Goal: Browse casually: Explore the website without a specific task or goal

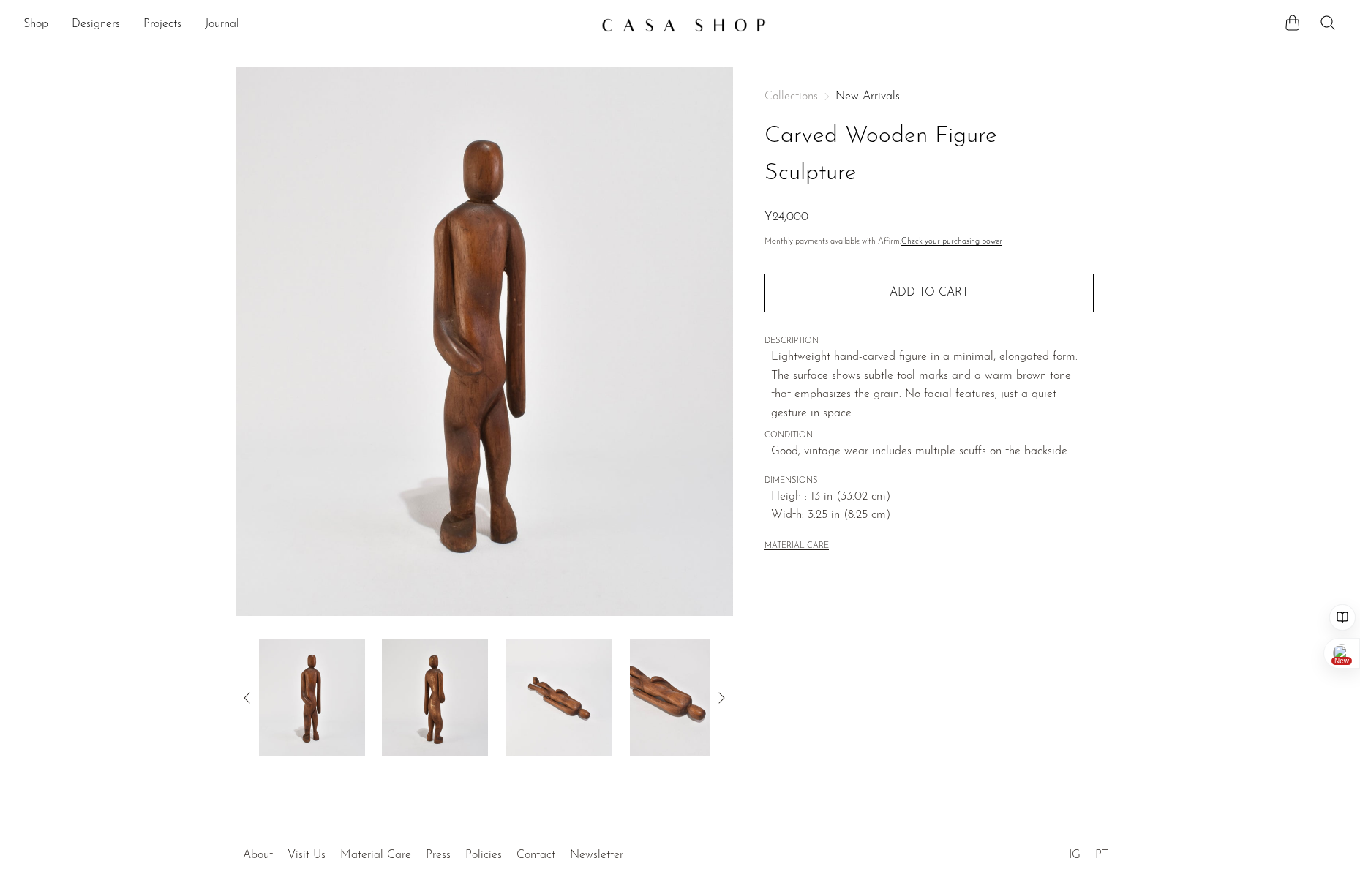
click at [726, 697] on icon at bounding box center [721, 698] width 18 height 18
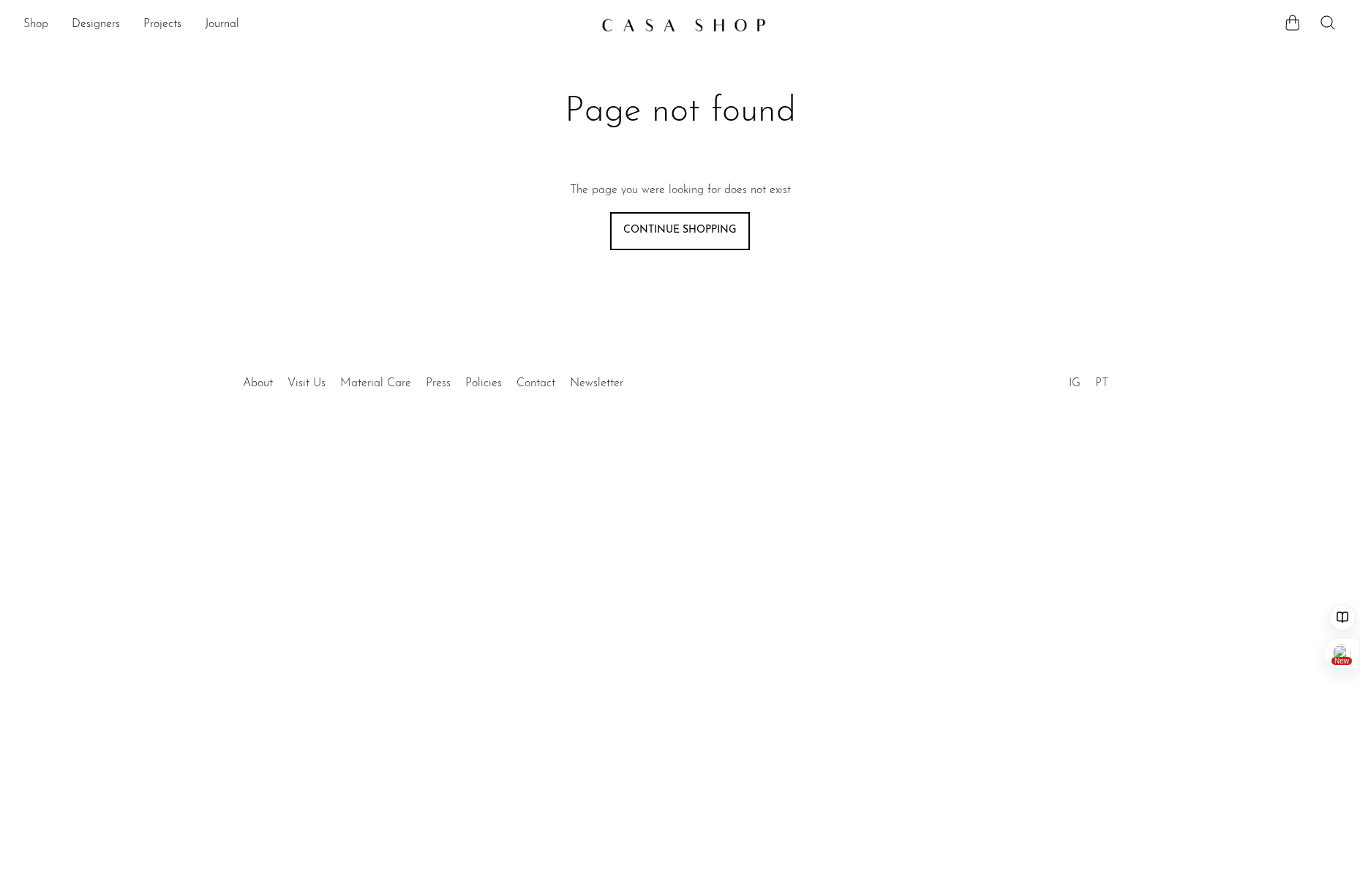
click at [38, 22] on link "Shop" at bounding box center [35, 24] width 25 height 19
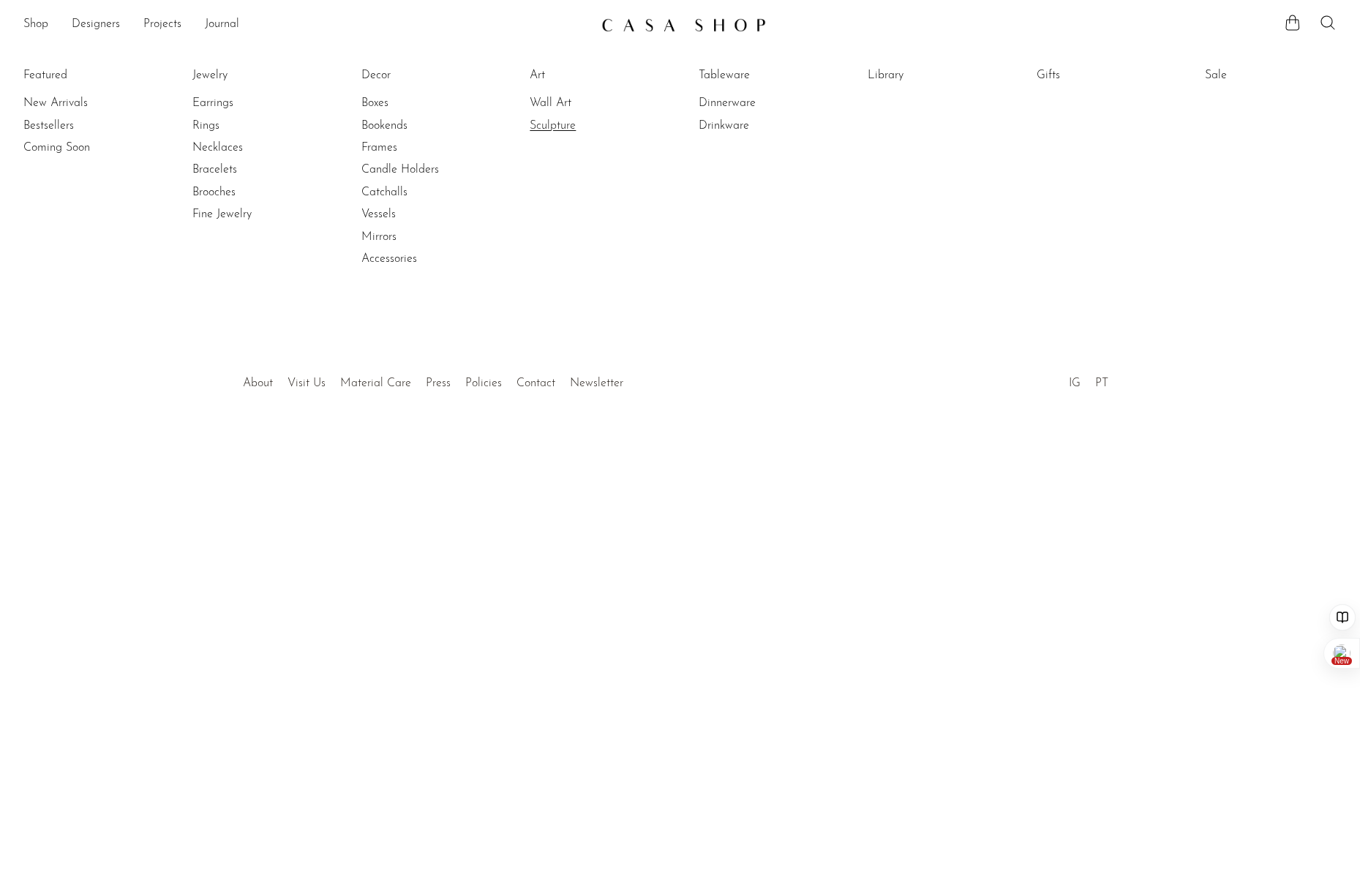
click at [564, 127] on link "Sculpture" at bounding box center [585, 126] width 110 height 16
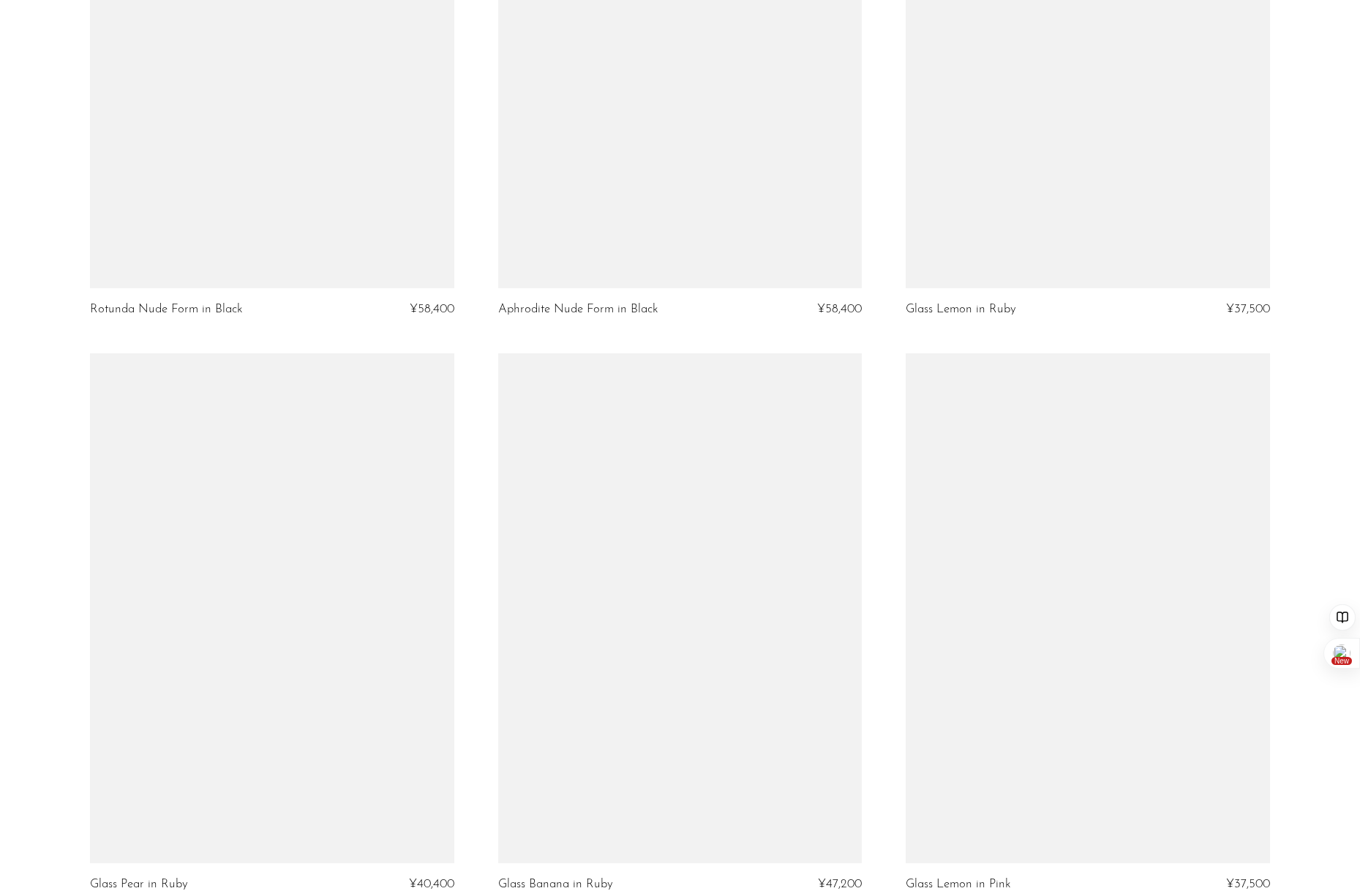
scroll to position [6510, 0]
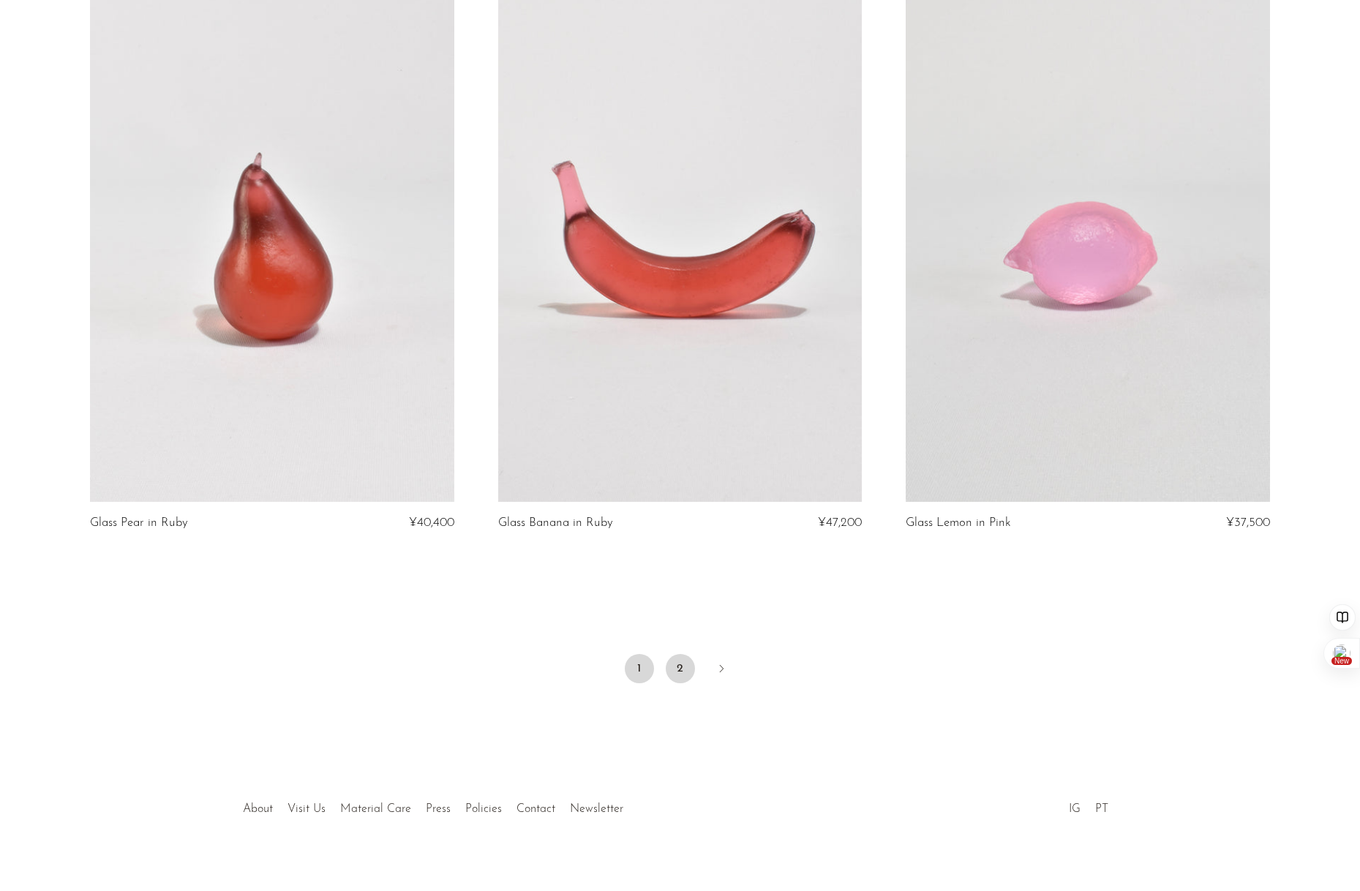
click at [680, 670] on link "2" at bounding box center [680, 668] width 29 height 29
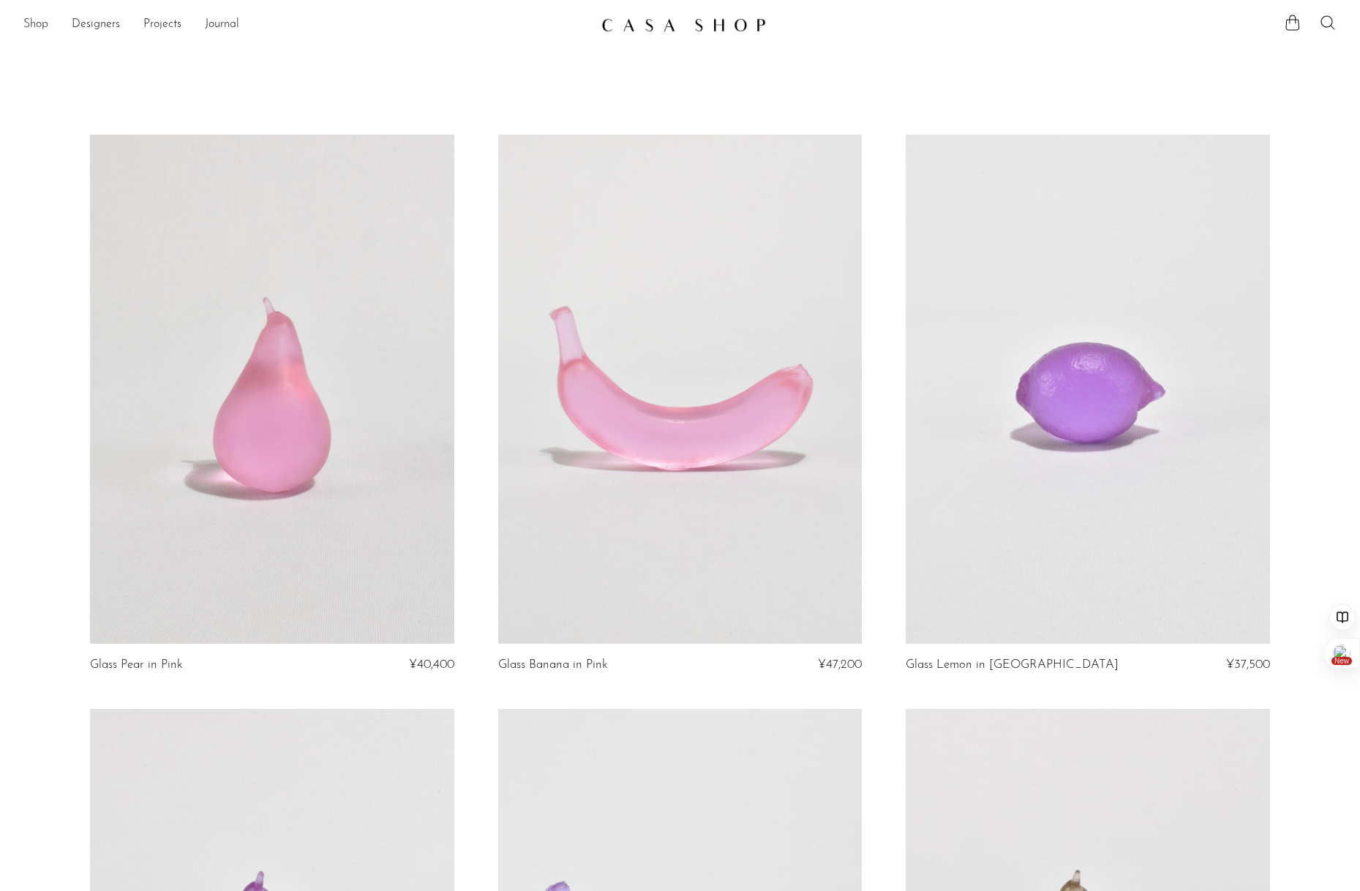
click at [27, 23] on link "Shop" at bounding box center [35, 24] width 25 height 19
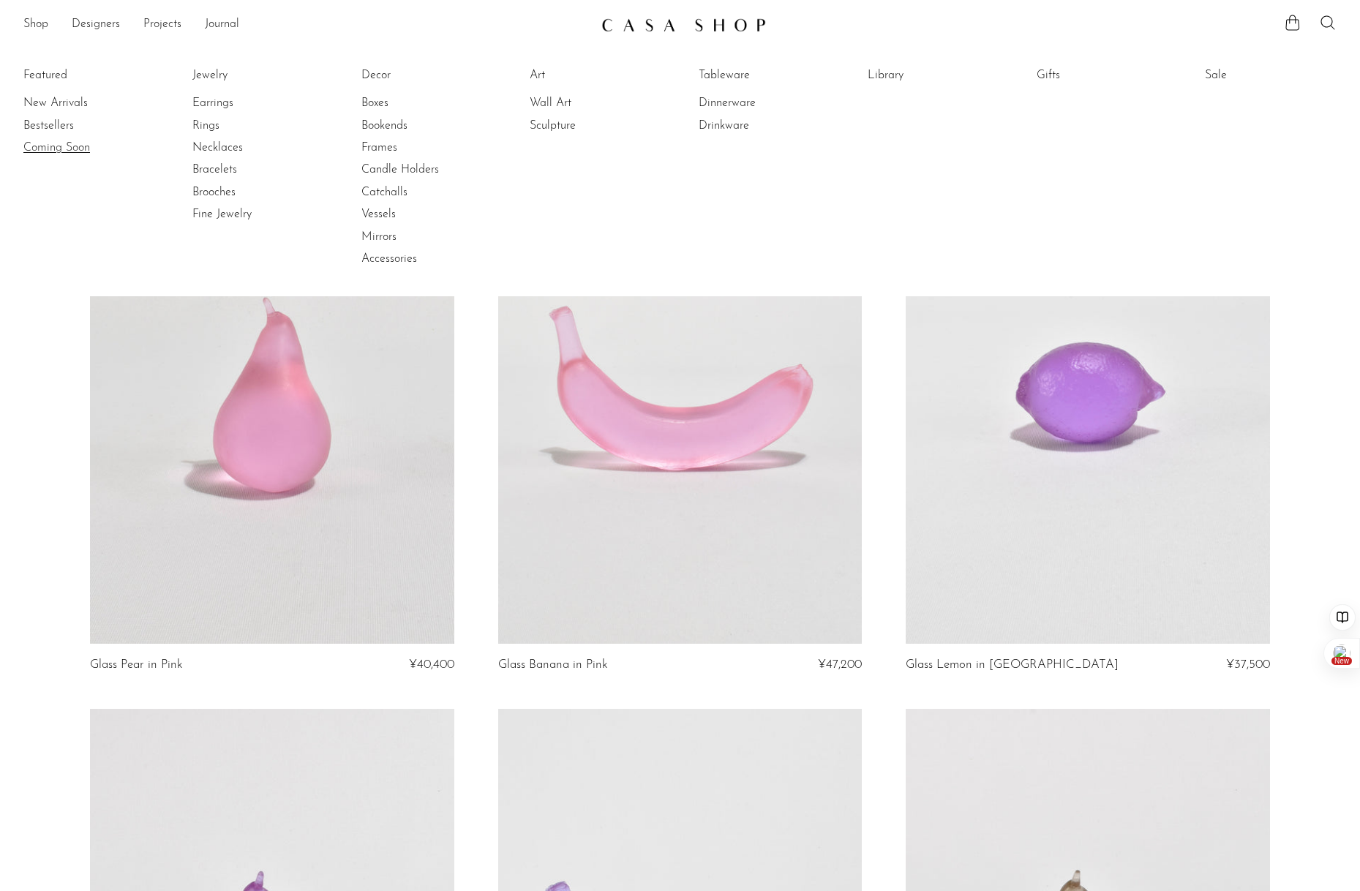
click at [46, 149] on link "Coming Soon" at bounding box center [78, 148] width 110 height 16
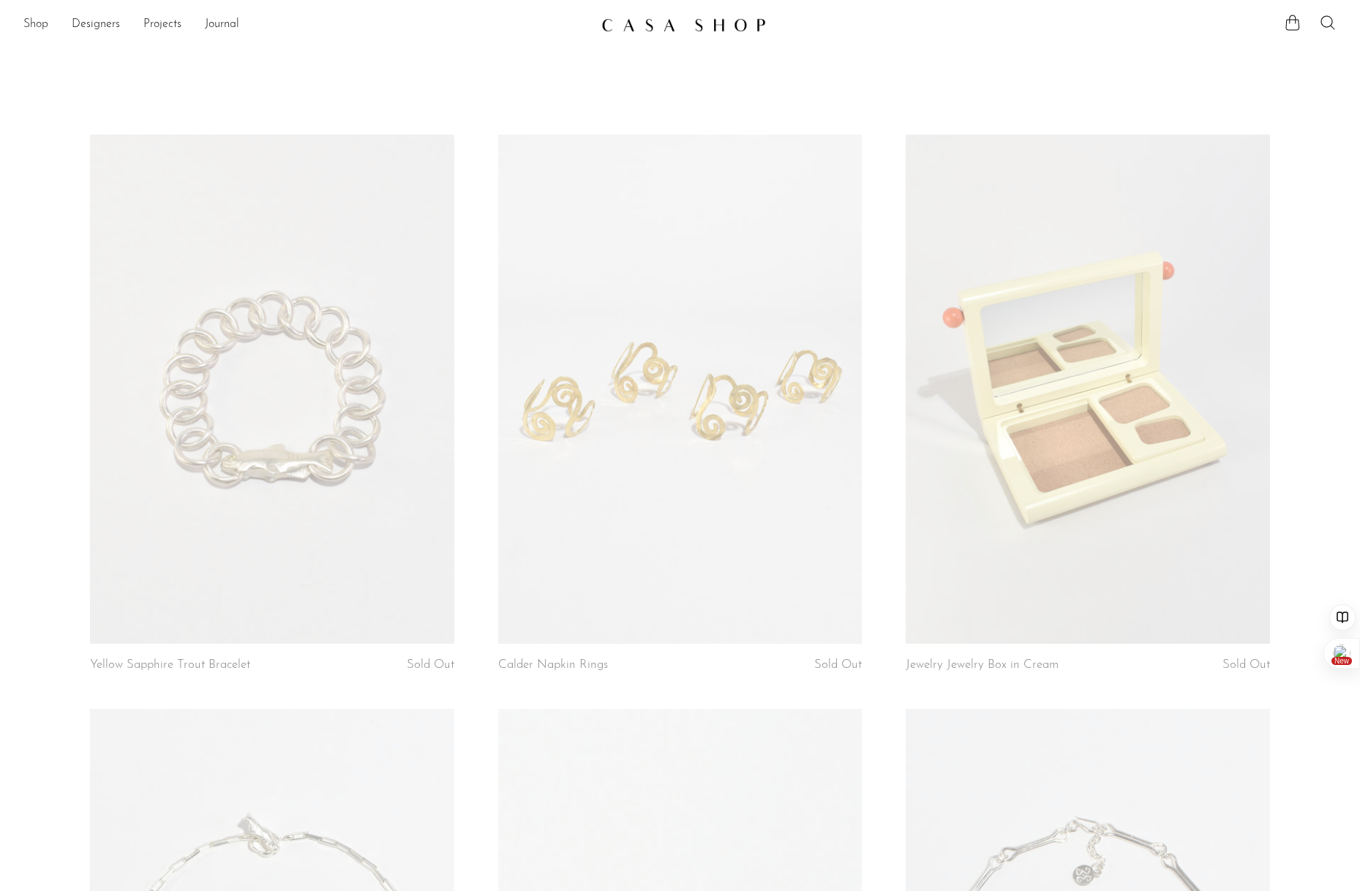
click at [37, 18] on link "Shop" at bounding box center [35, 24] width 25 height 19
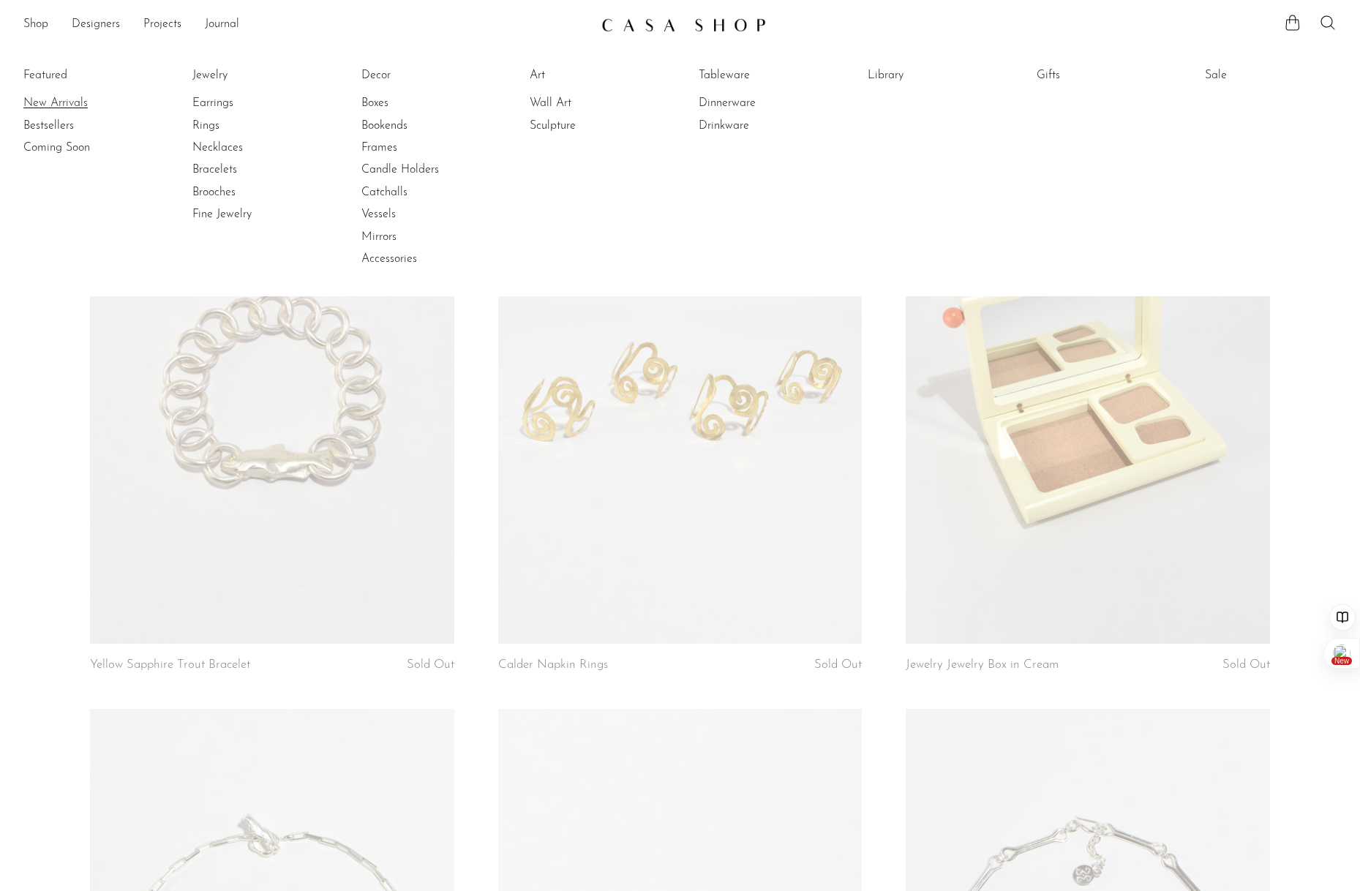
click at [29, 103] on link "New Arrivals" at bounding box center [78, 103] width 110 height 16
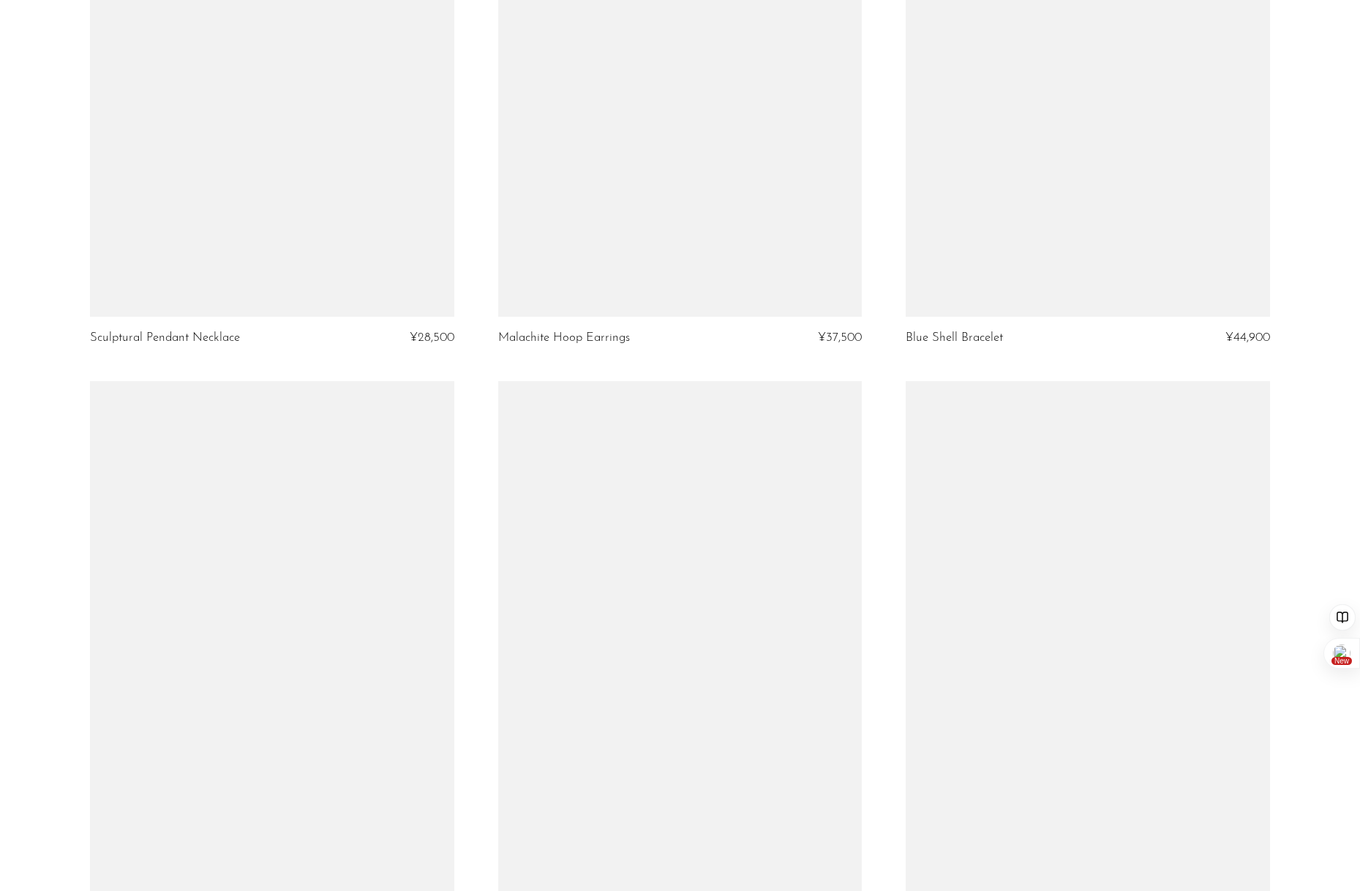
scroll to position [6476, 0]
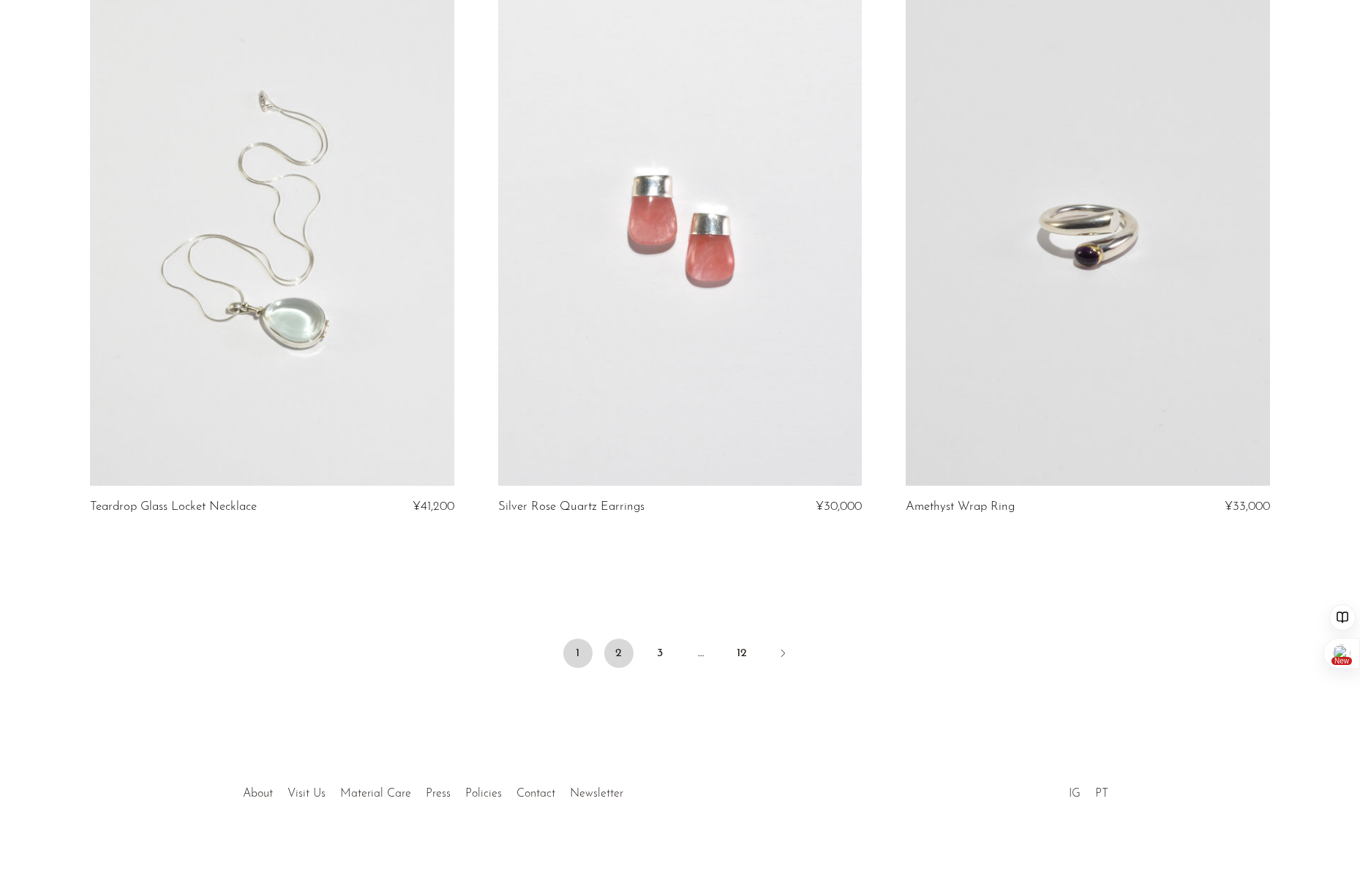
click at [615, 646] on link "2" at bounding box center [618, 653] width 29 height 29
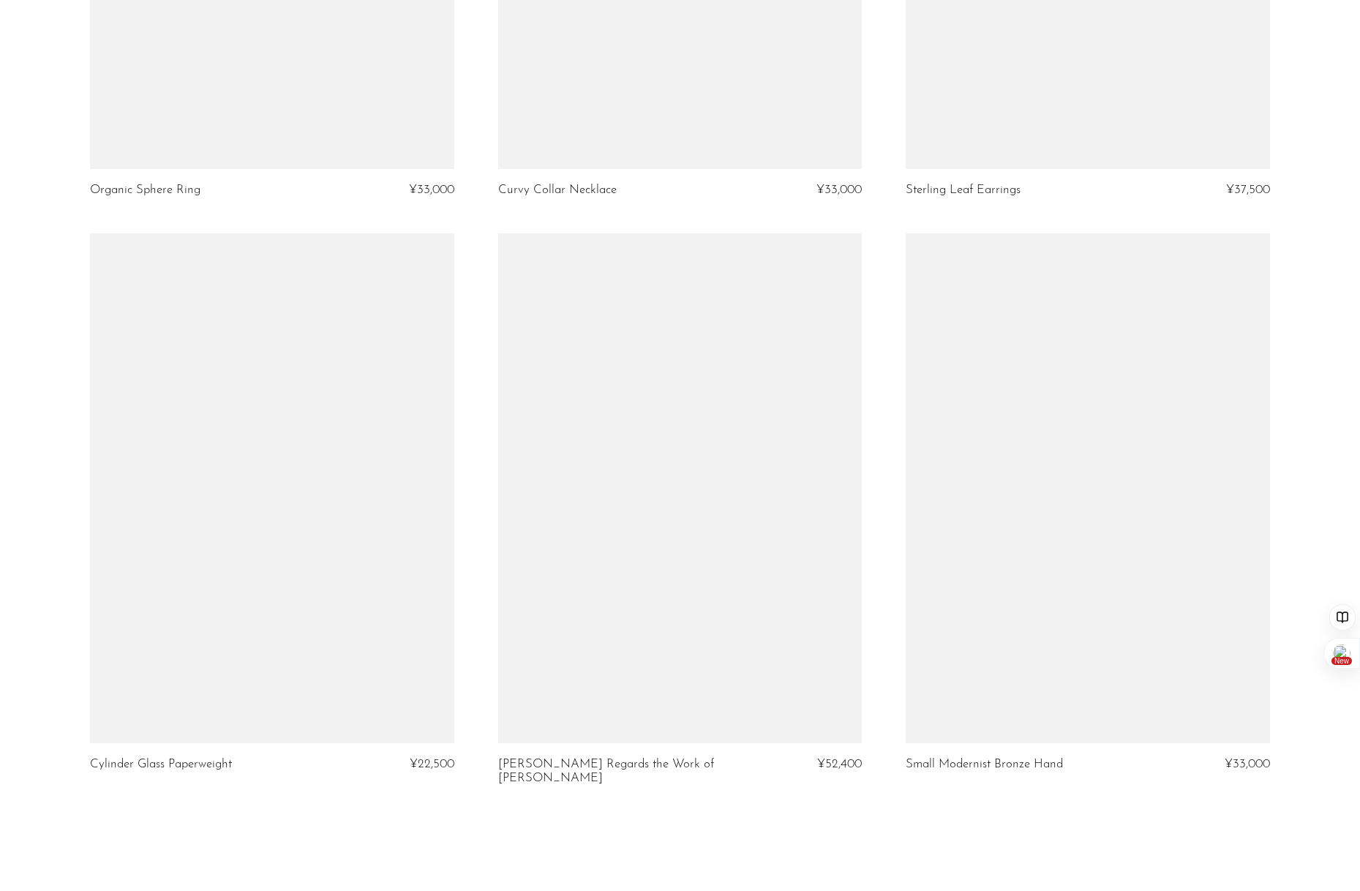
scroll to position [6464, 0]
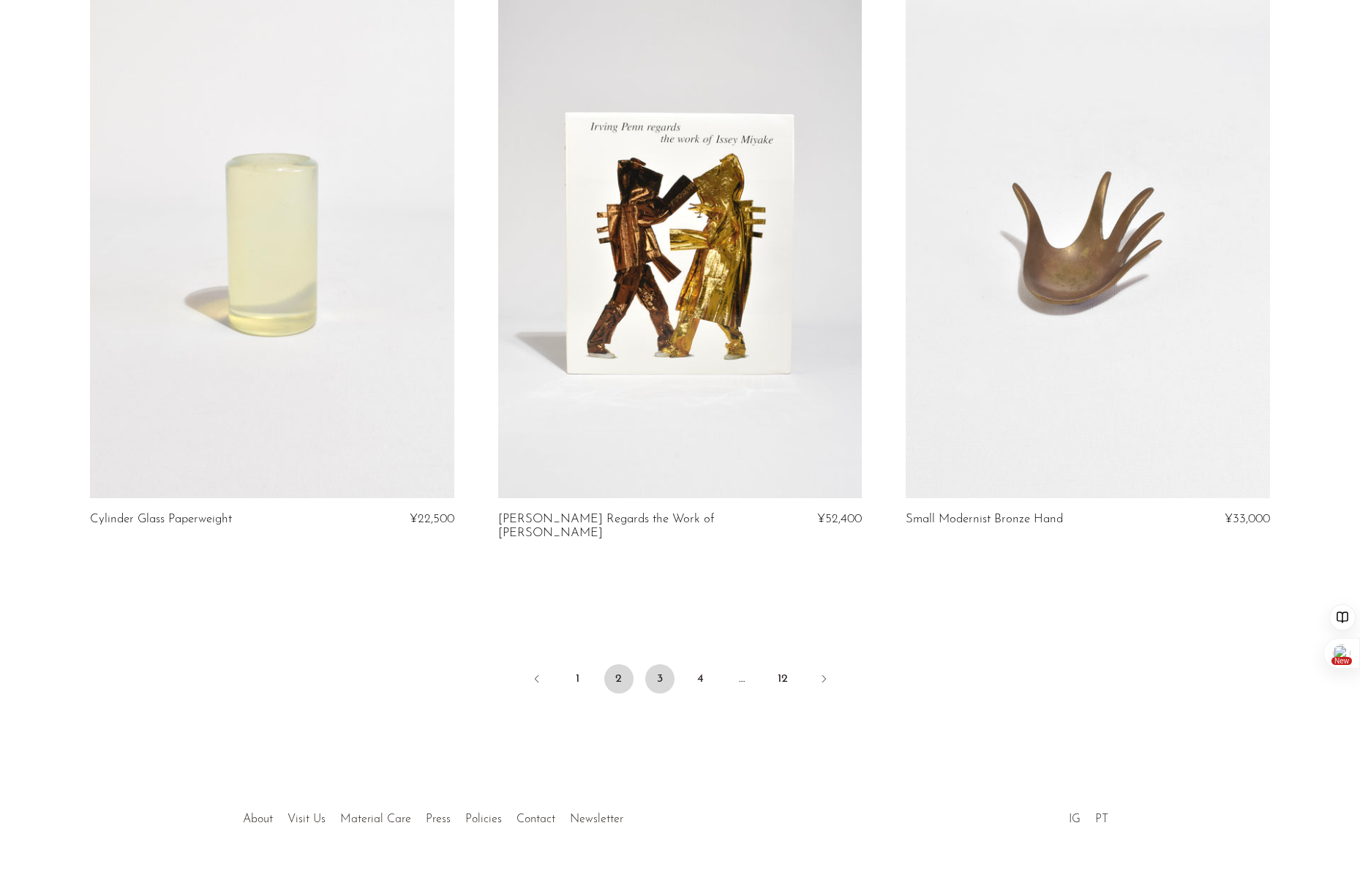
click at [657, 664] on link "3" at bounding box center [659, 678] width 29 height 29
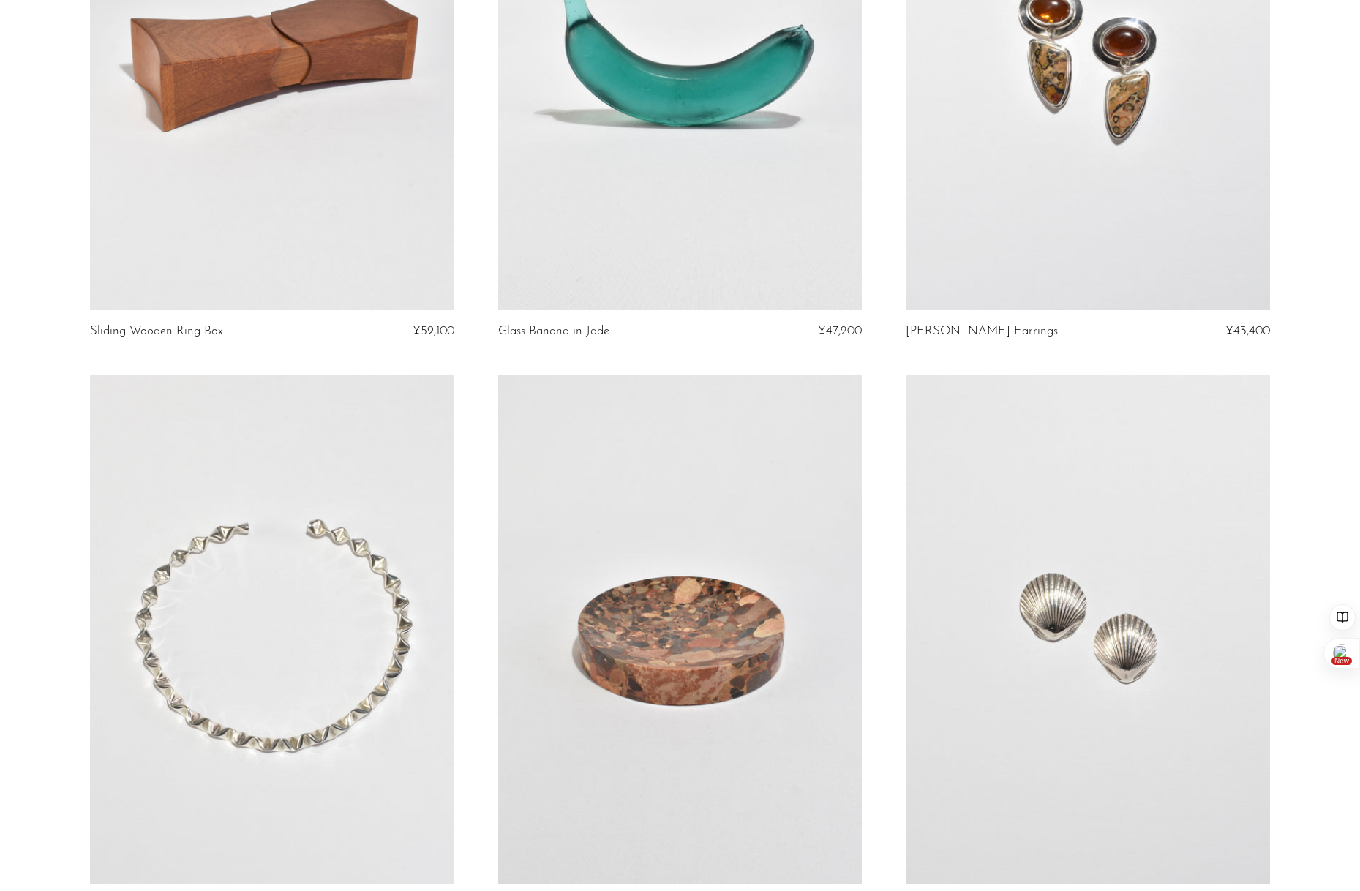
scroll to position [6476, 0]
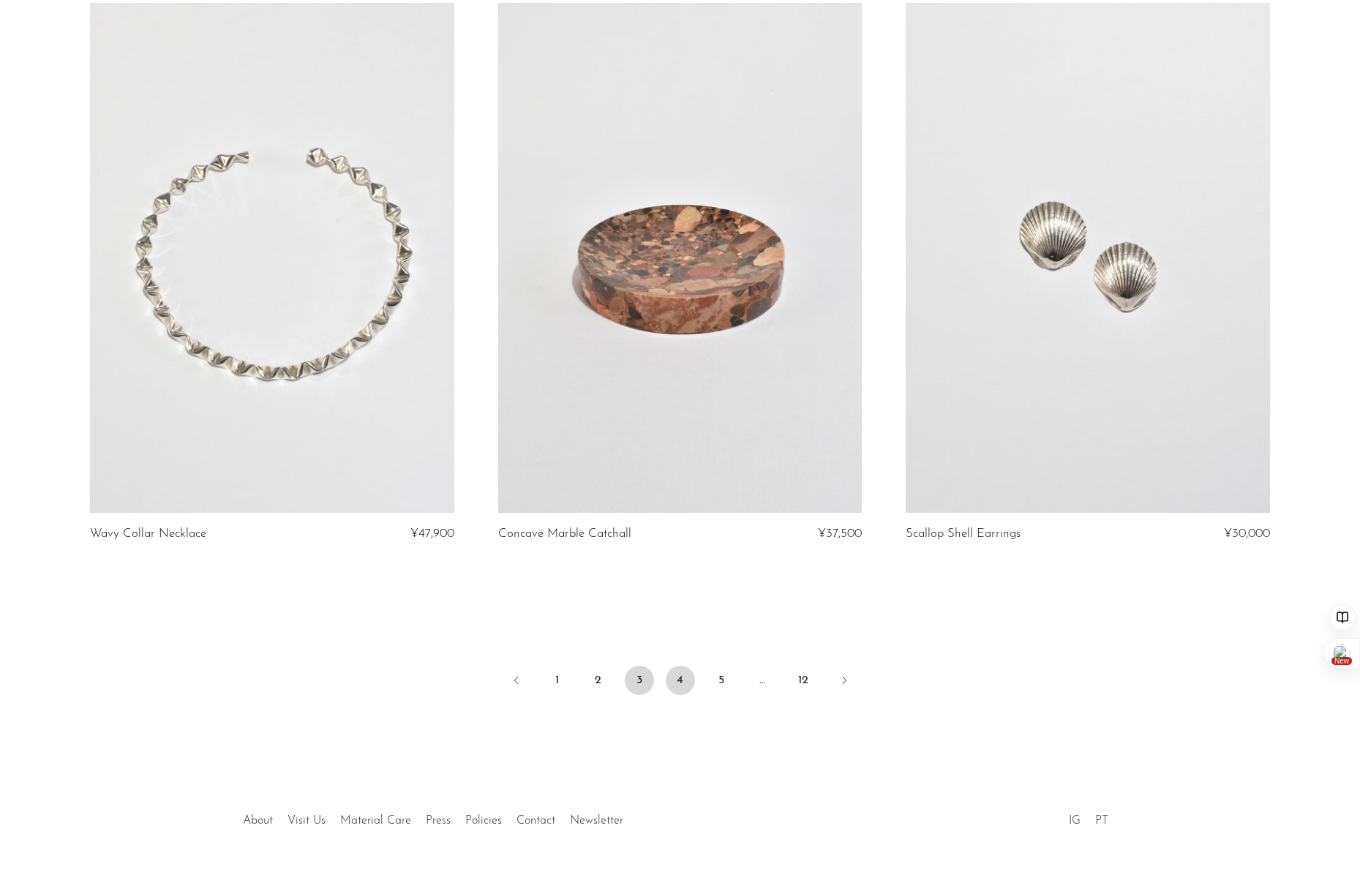
click at [679, 666] on link "4" at bounding box center [680, 680] width 29 height 29
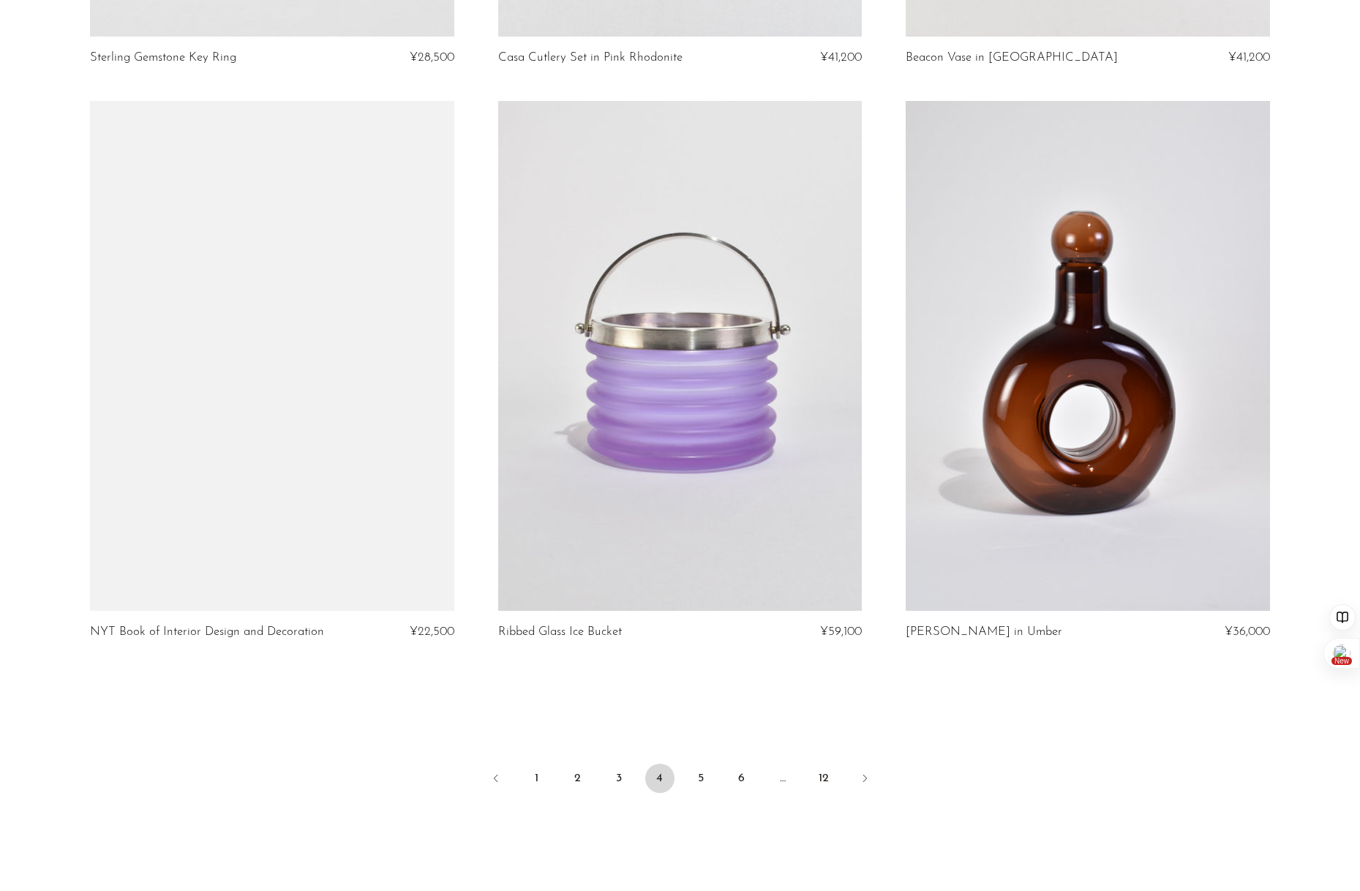
scroll to position [6476, 0]
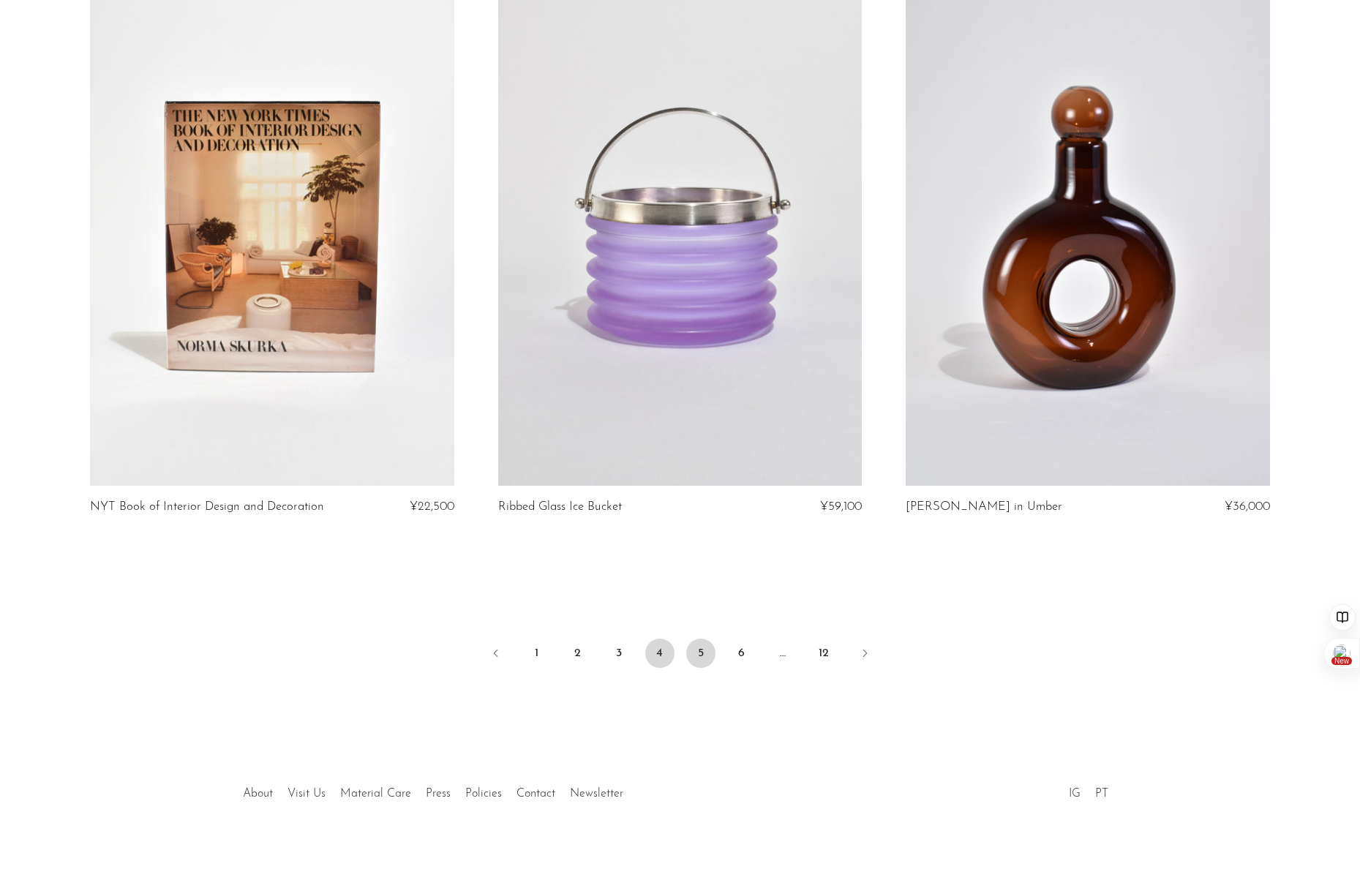
click at [704, 654] on link "5" at bounding box center [700, 653] width 29 height 29
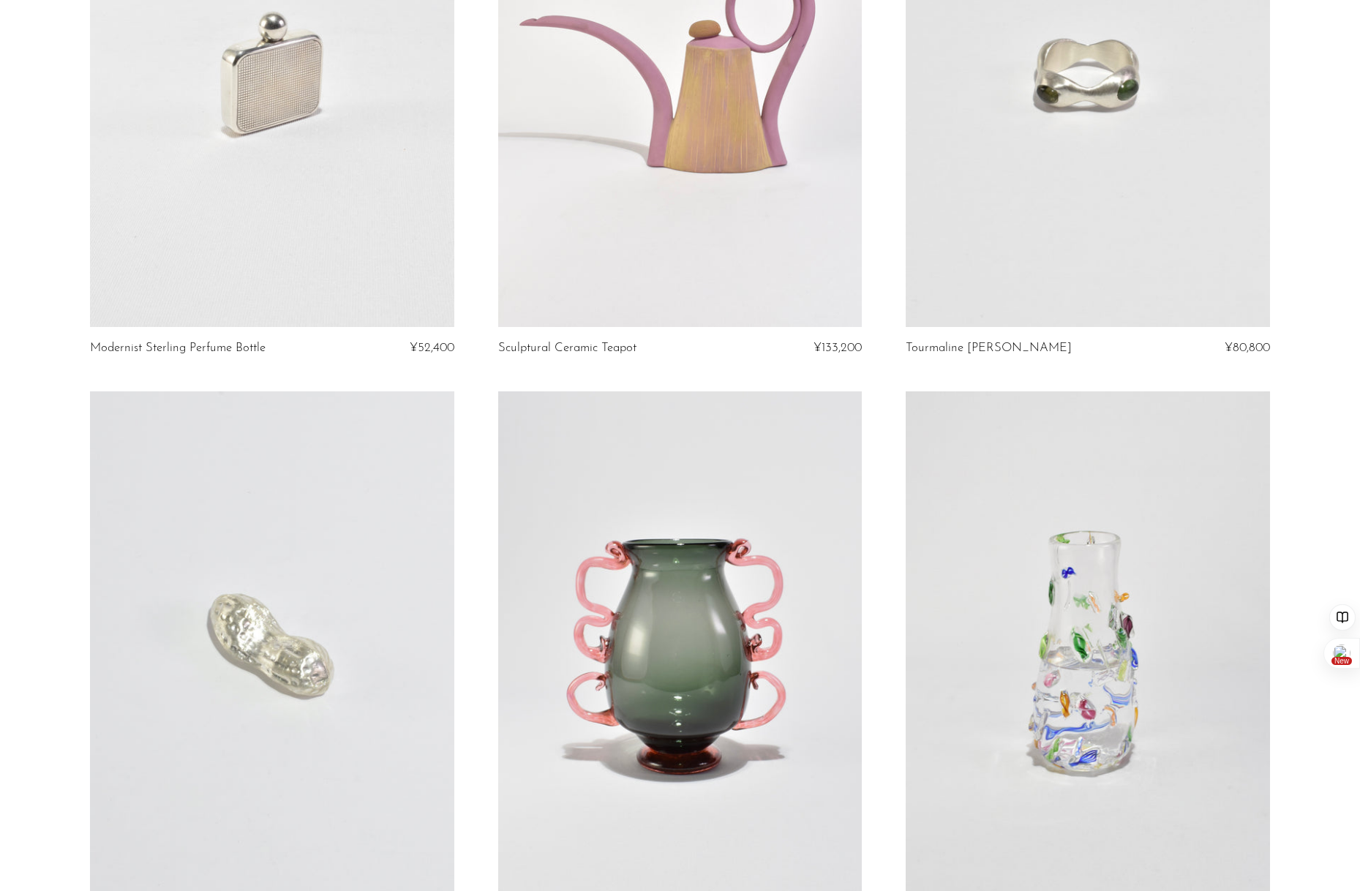
scroll to position [6466, 0]
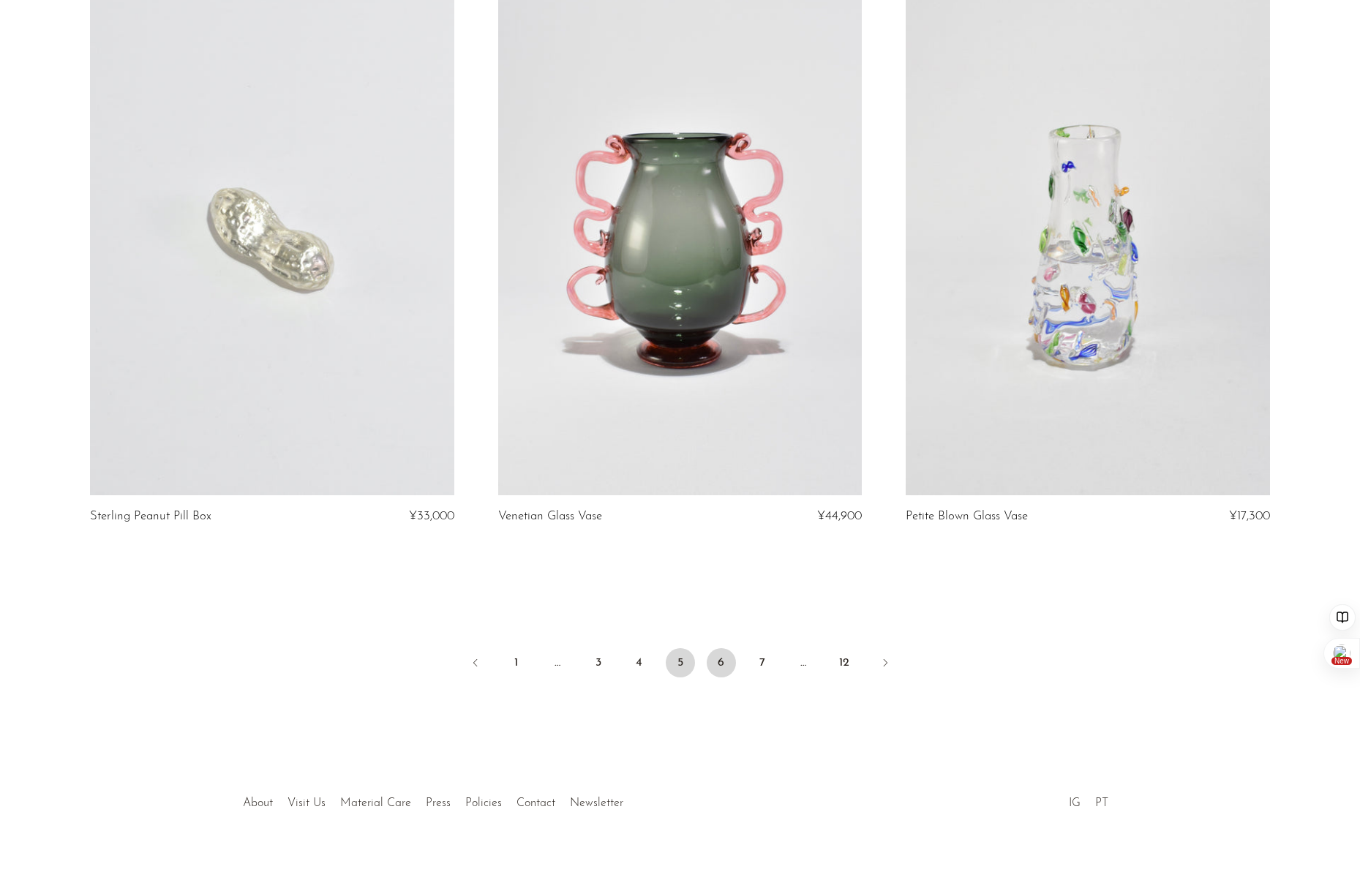
click at [713, 654] on link "6" at bounding box center [721, 662] width 29 height 29
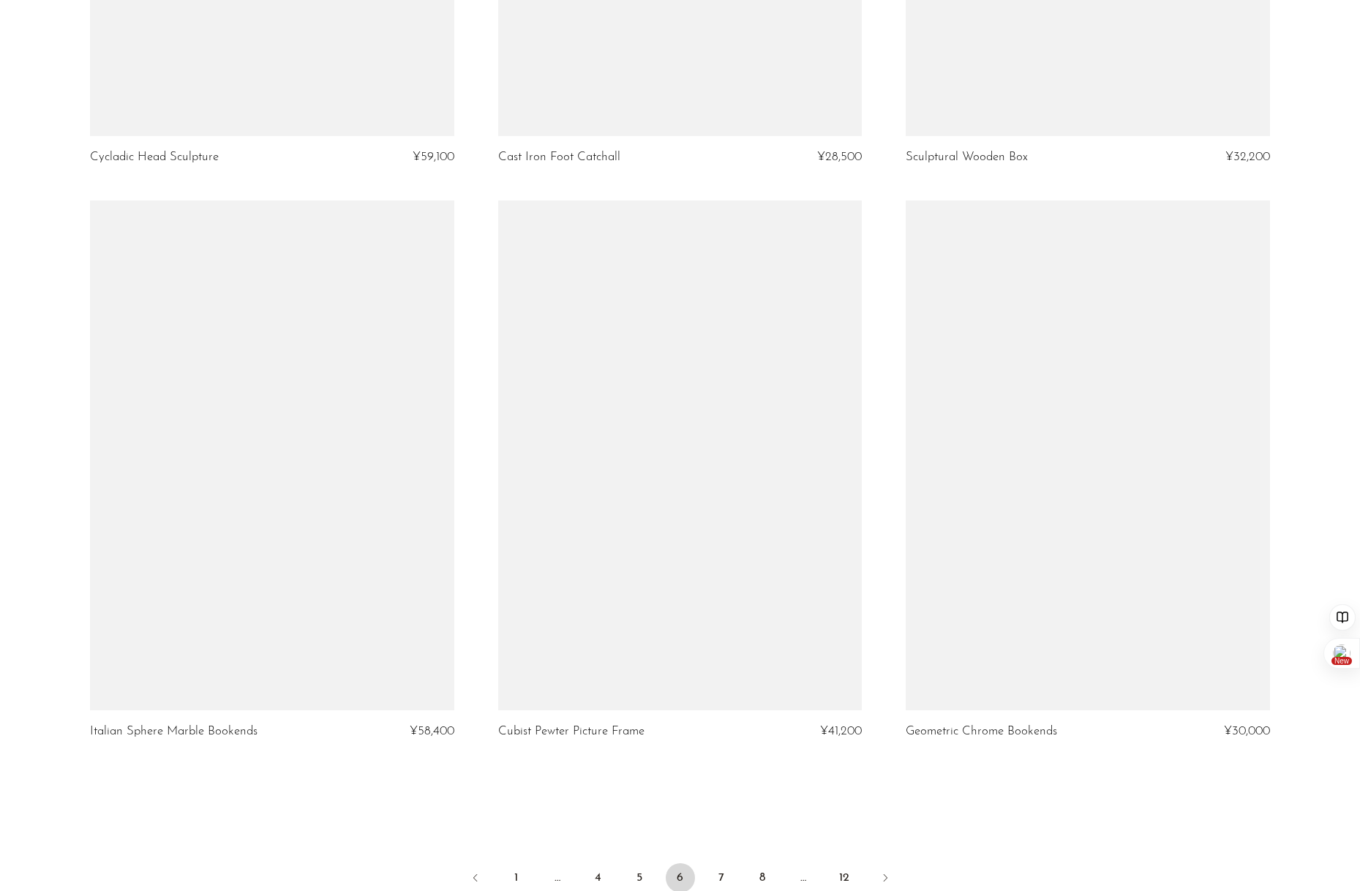
scroll to position [6451, 0]
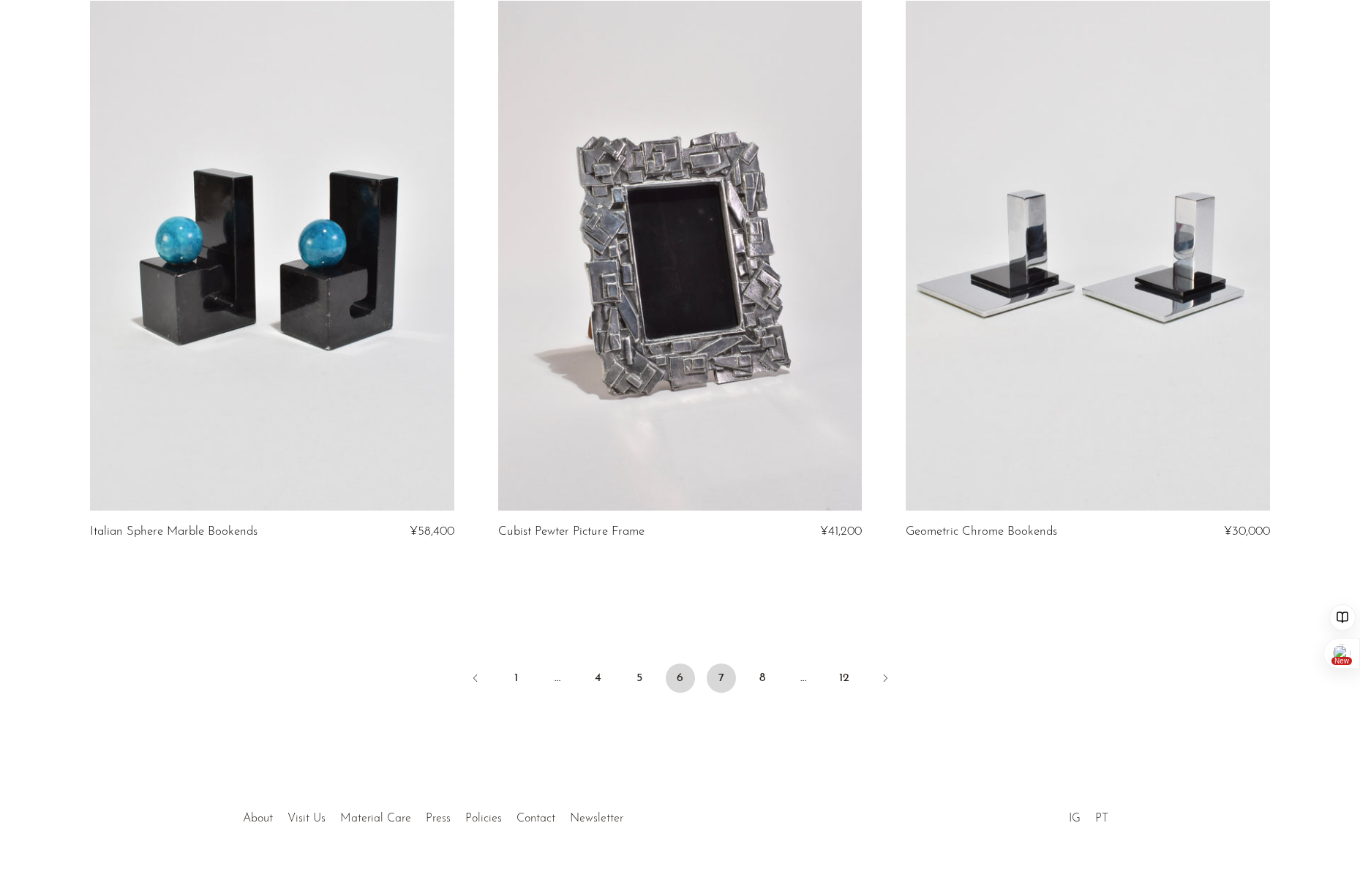
click at [722, 678] on link "7" at bounding box center [721, 677] width 29 height 29
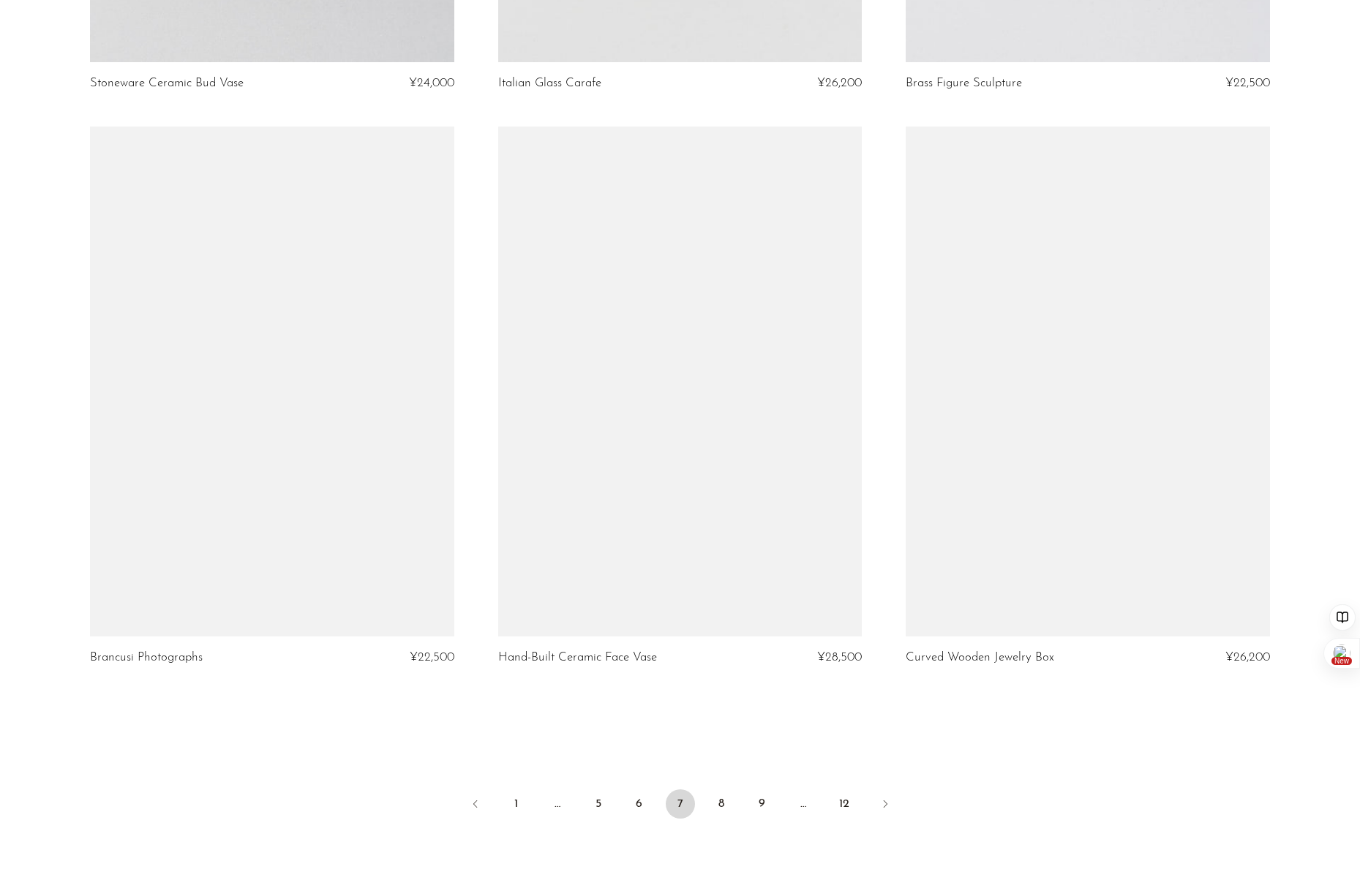
scroll to position [6439, 0]
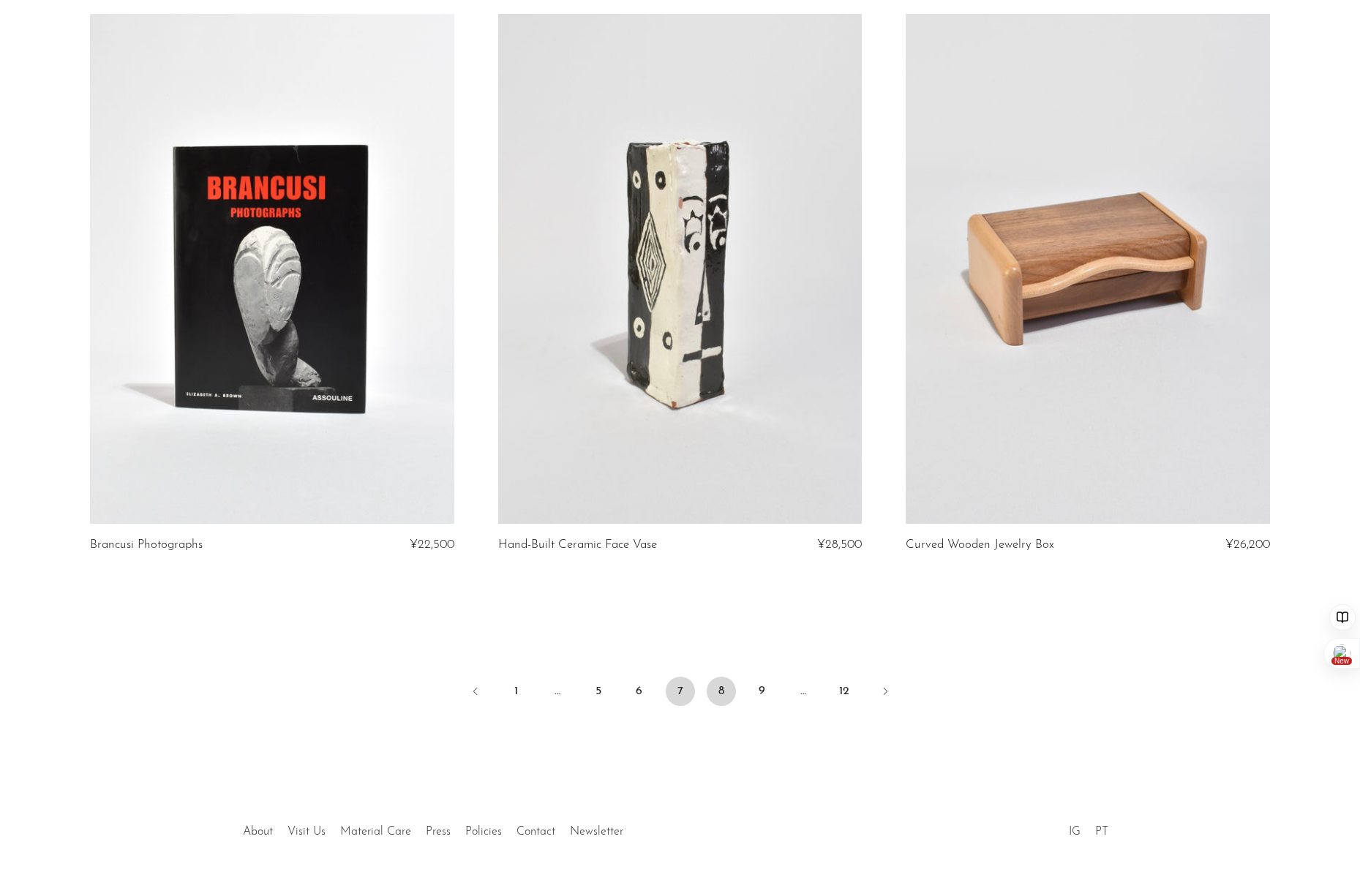
click at [718, 688] on link "8" at bounding box center [721, 691] width 29 height 29
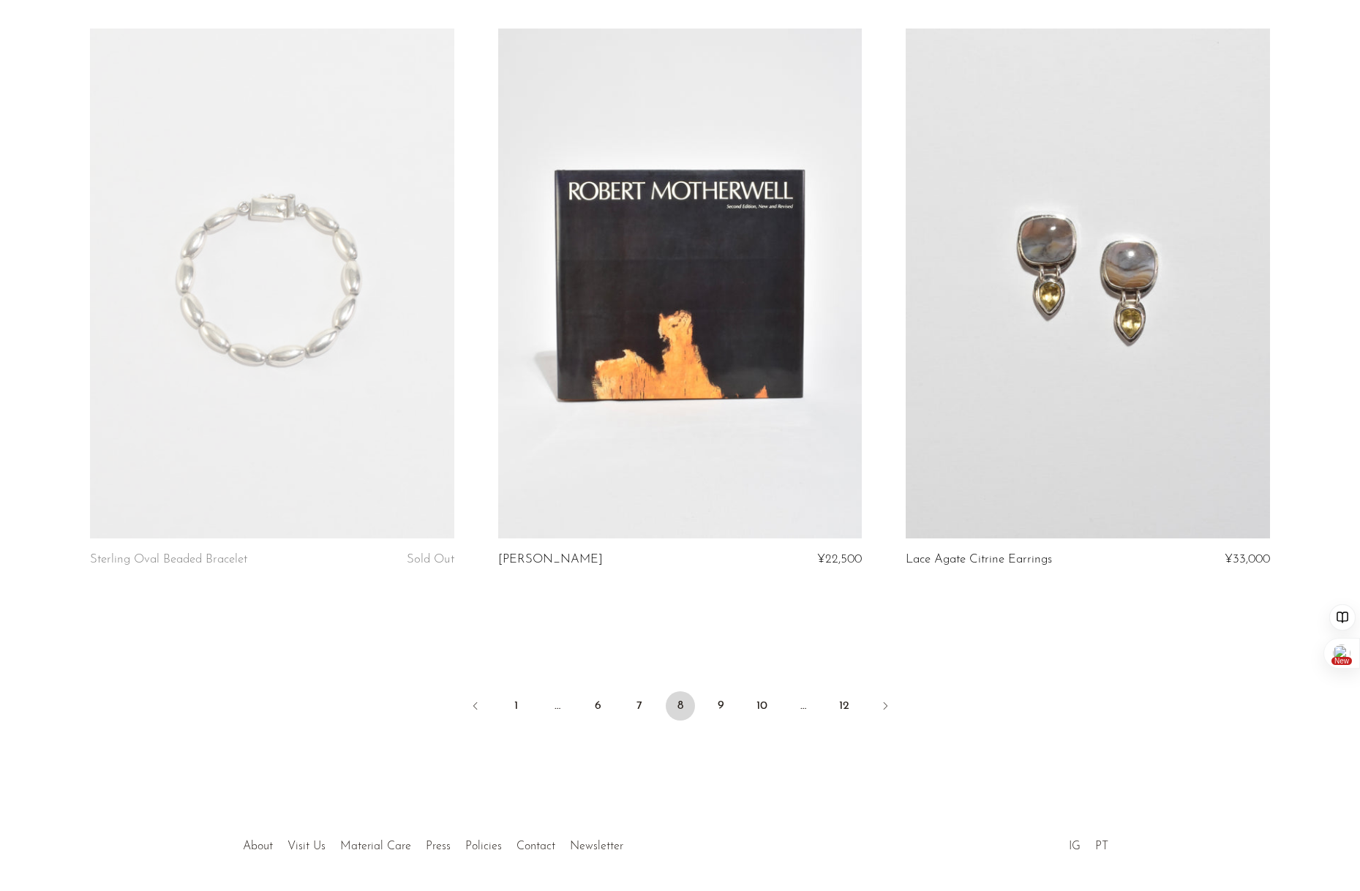
scroll to position [6425, 0]
click at [726, 711] on link "9" at bounding box center [721, 703] width 29 height 29
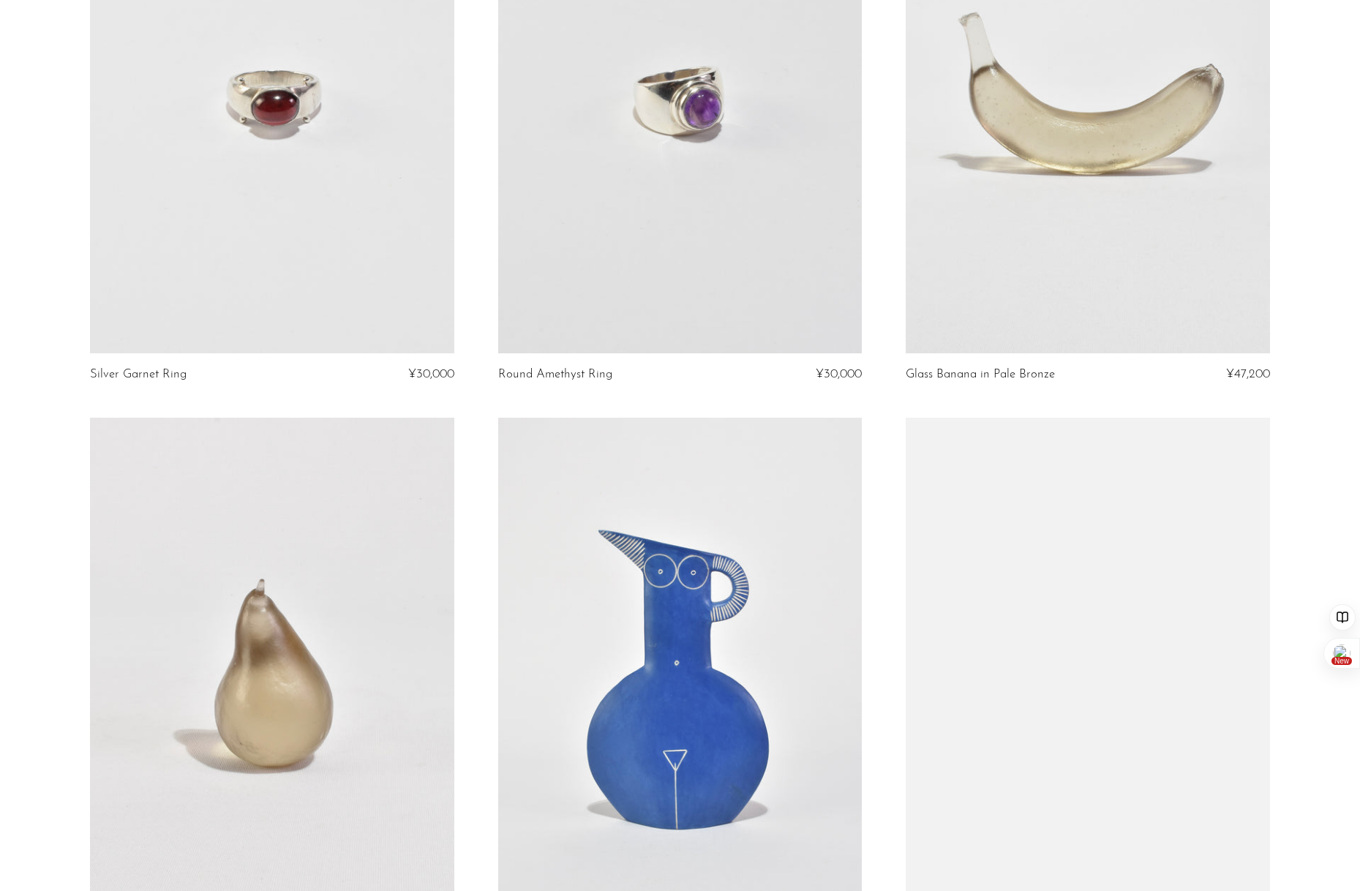
scroll to position [6476, 0]
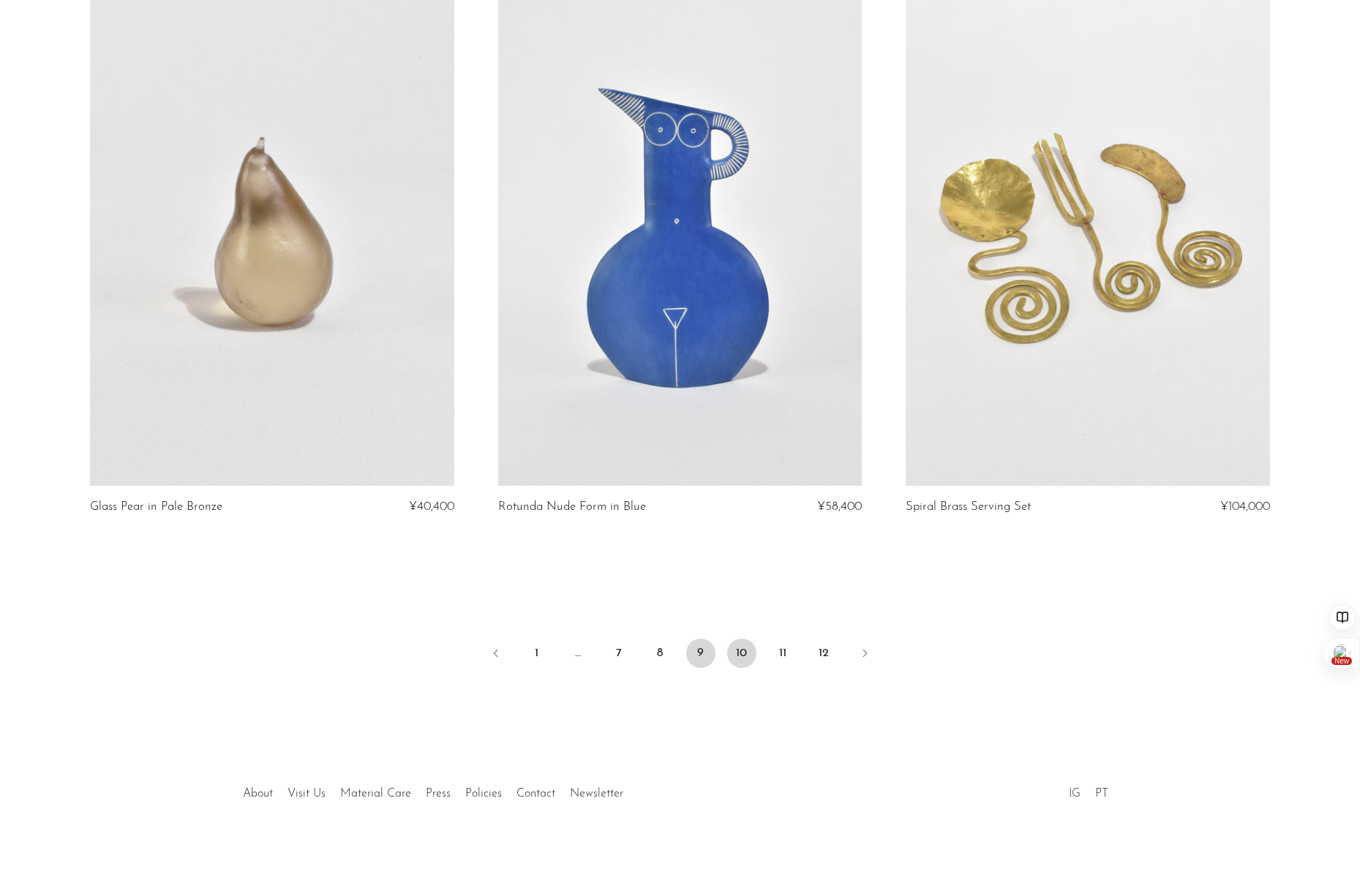
click at [735, 660] on link "10" at bounding box center [741, 653] width 29 height 29
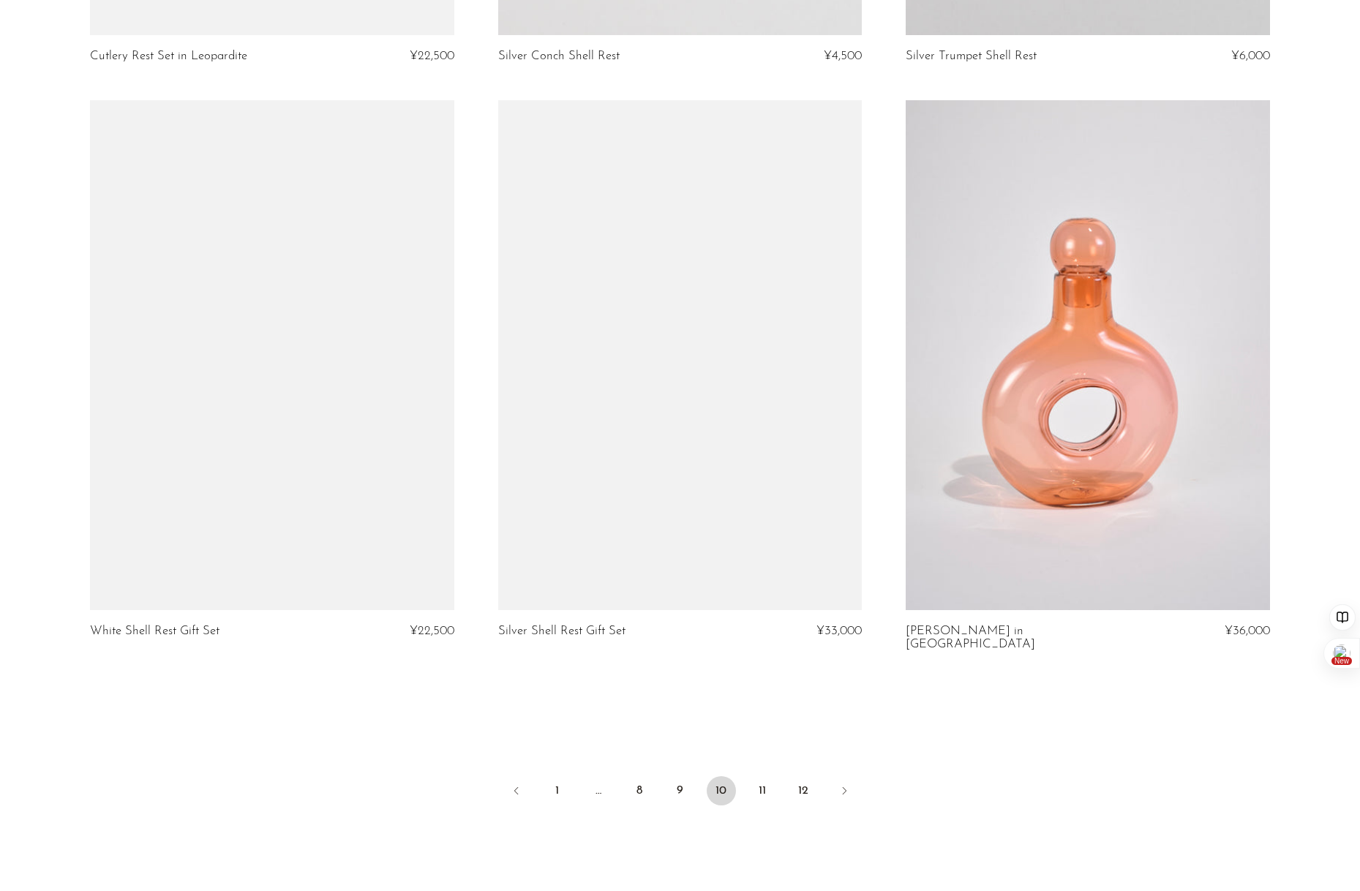
scroll to position [6368, 0]
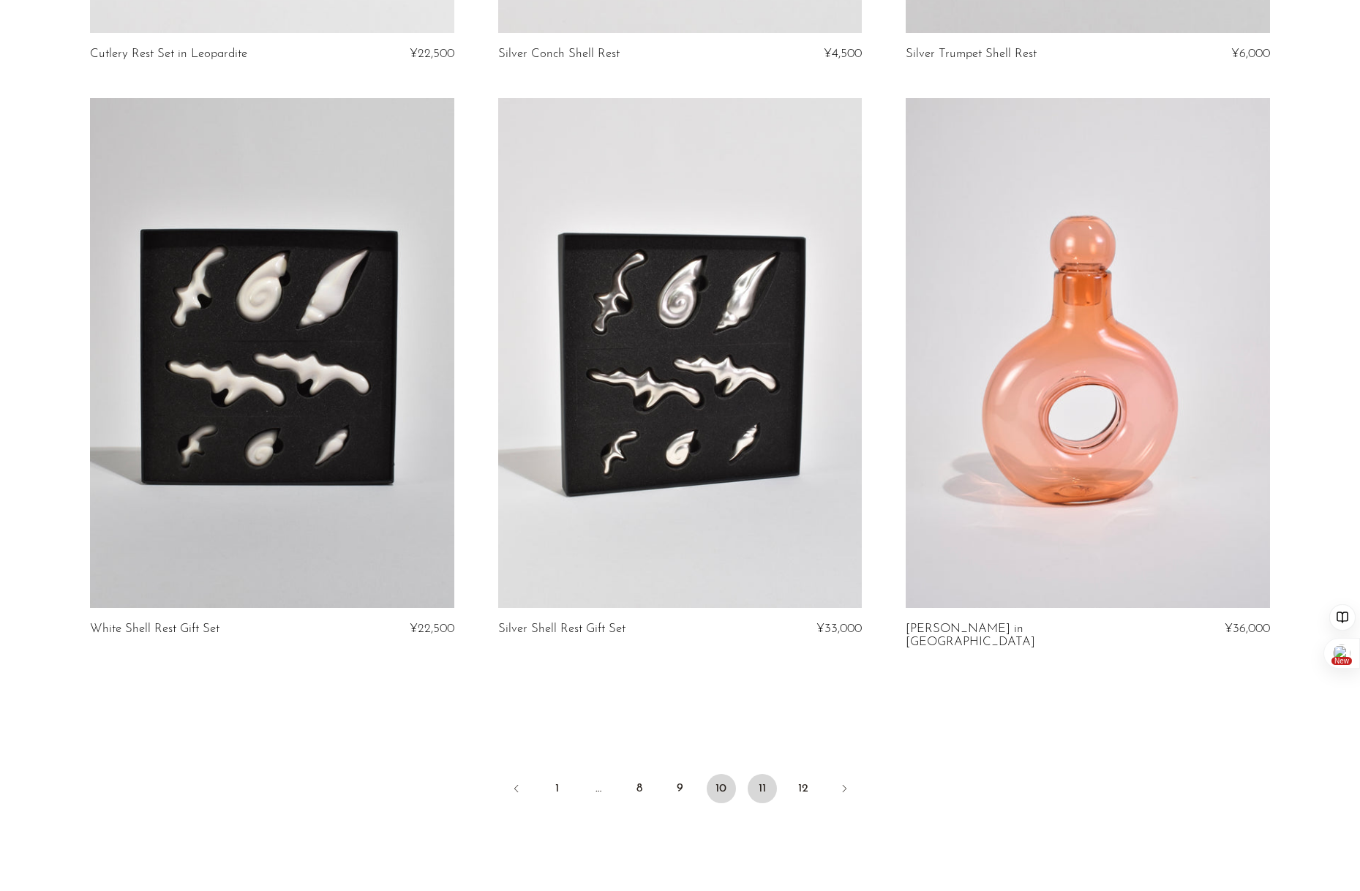
click at [768, 778] on link "11" at bounding box center [762, 788] width 29 height 29
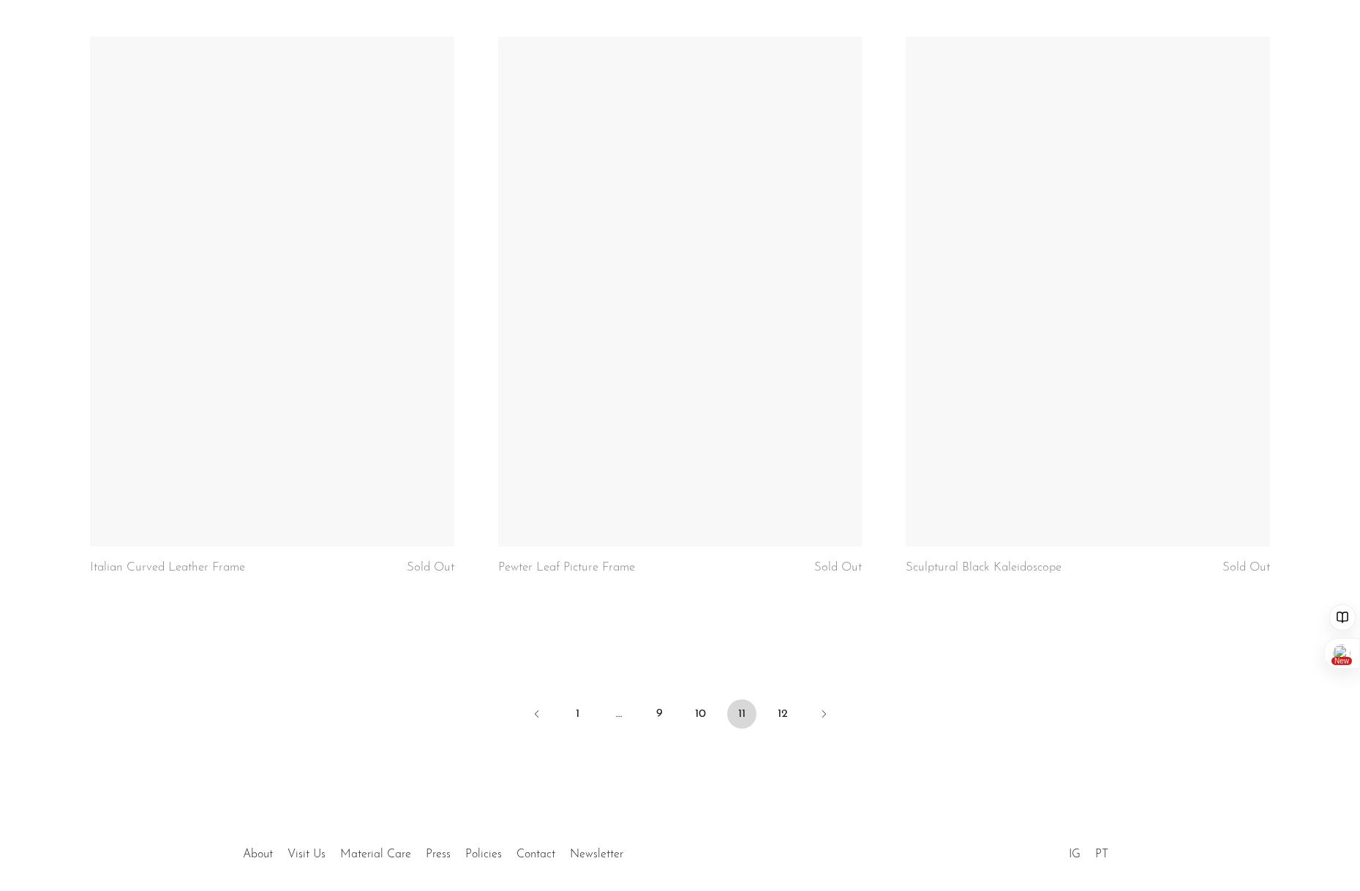
scroll to position [6476, 0]
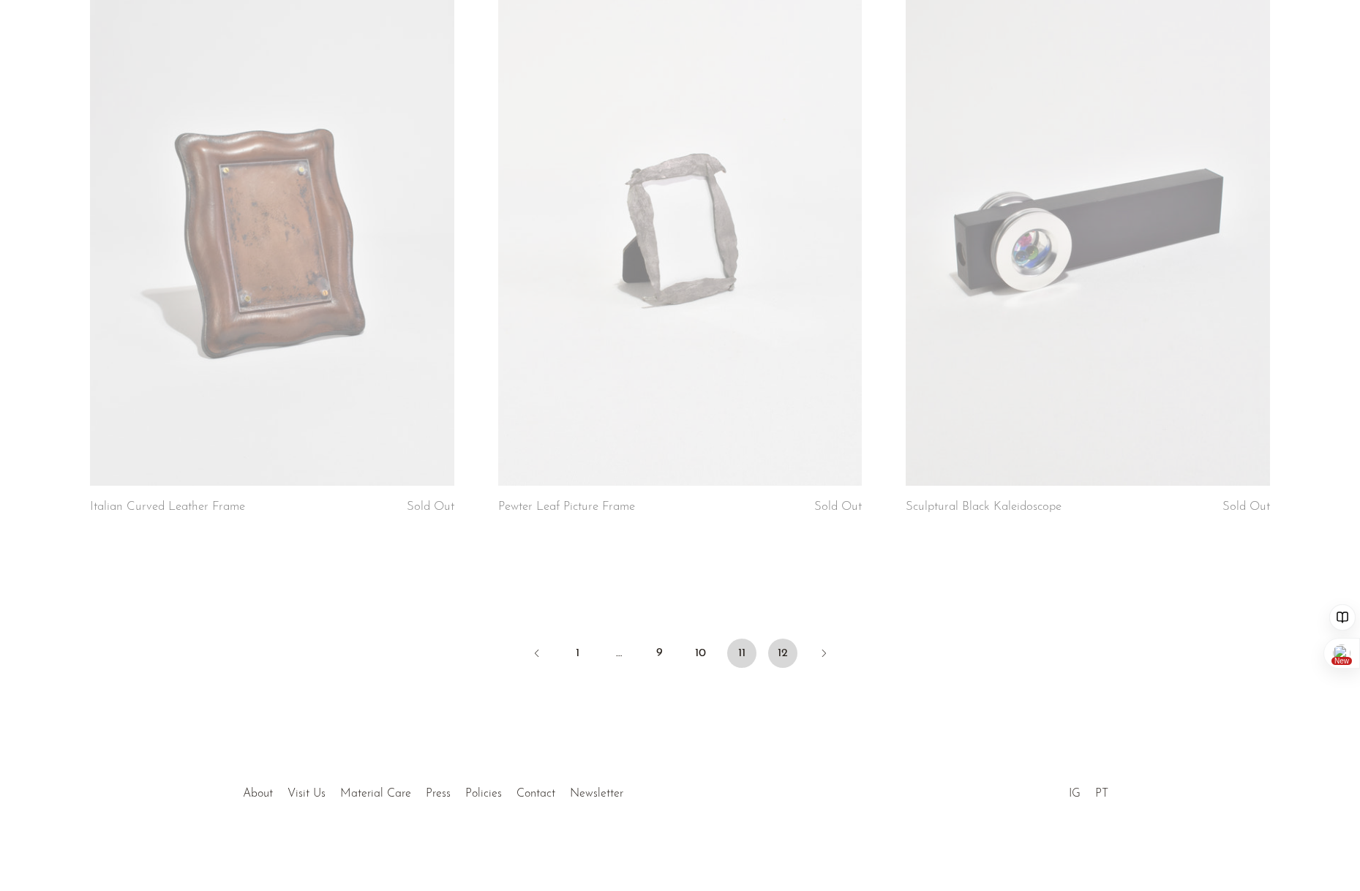
click at [789, 650] on link "12" at bounding box center [782, 653] width 29 height 29
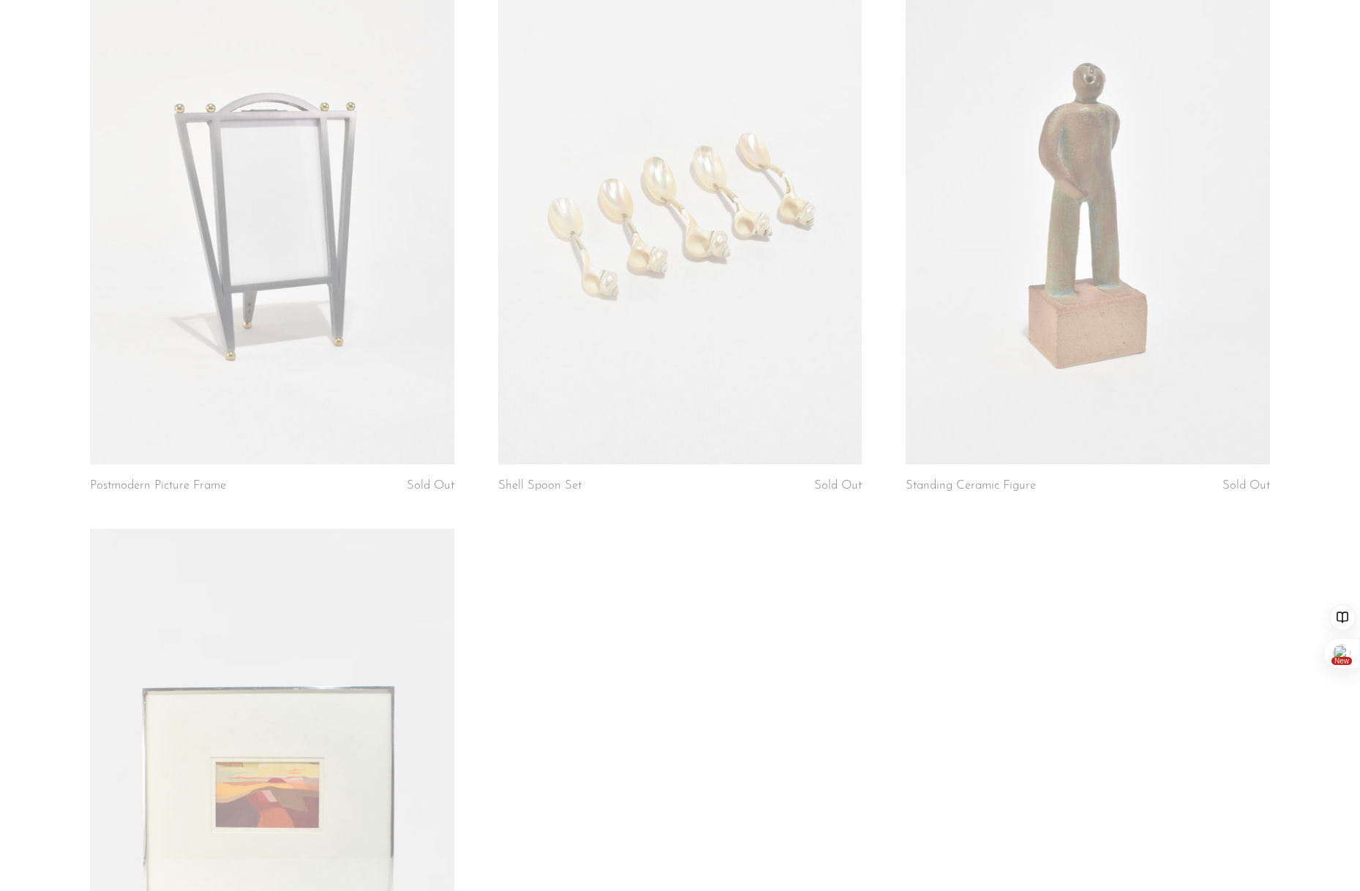
scroll to position [2200, 0]
